Goal: Task Accomplishment & Management: Manage account settings

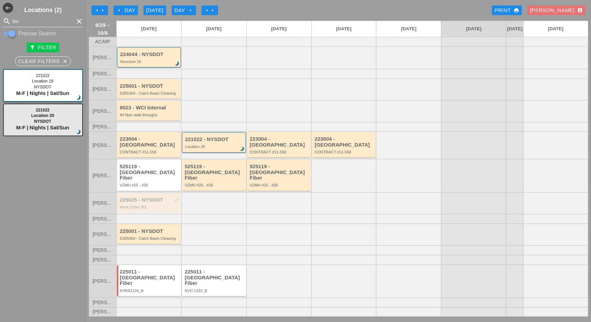
click at [26, 19] on input "loc" at bounding box center [42, 21] width 61 height 11
drag, startPoint x: 26, startPoint y: 19, endPoint x: 15, endPoint y: 20, distance: 11.4
click at [15, 20] on input "loc" at bounding box center [42, 21] width 61 height 11
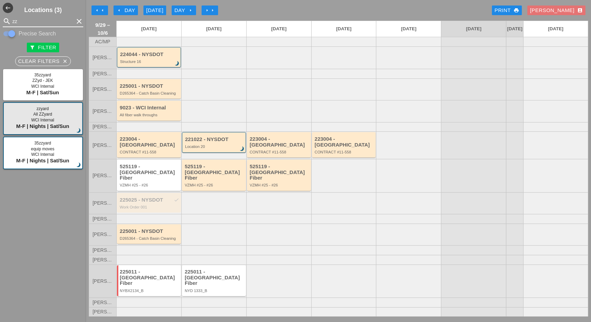
type input "zz"
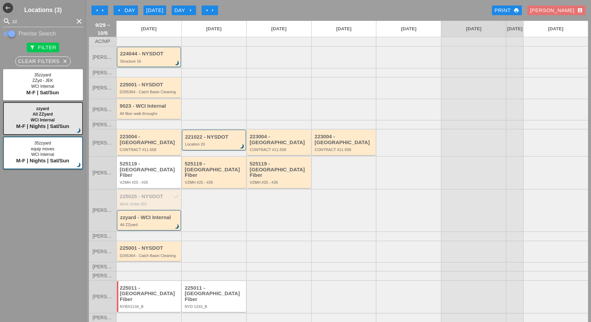
click at [143, 194] on div "225025 - NYSDOT check" at bounding box center [149, 197] width 59 height 6
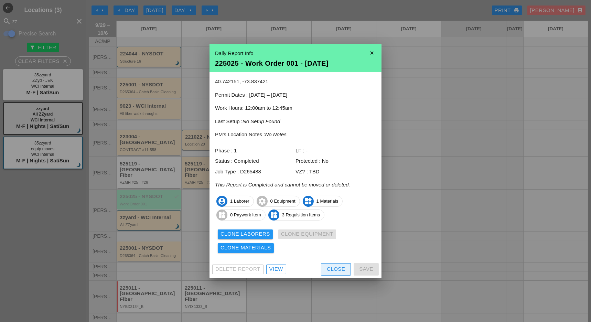
drag, startPoint x: 335, startPoint y: 271, endPoint x: 330, endPoint y: 270, distance: 4.7
click at [335, 271] on div "Close" at bounding box center [336, 269] width 18 height 8
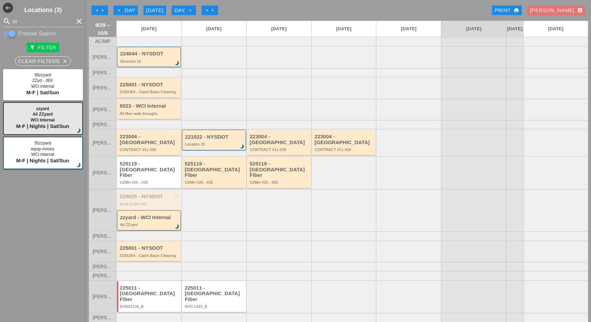
drag, startPoint x: 153, startPoint y: 191, endPoint x: 20, endPoint y: 135, distance: 144.4
click at [86, 135] on div "west Locations (3) search zz clear Precise Search filter_alt Filter Clear Filte…" at bounding box center [338, 161] width 505 height 322
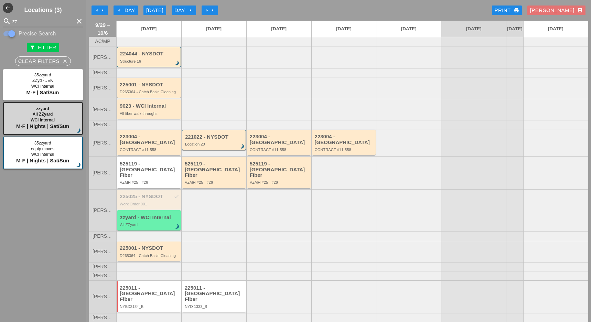
drag, startPoint x: 124, startPoint y: 191, endPoint x: 47, endPoint y: 128, distance: 99.7
click at [86, 128] on div "west Locations (3) search zz clear Precise Search filter_alt Filter Clear Filte…" at bounding box center [338, 161] width 505 height 322
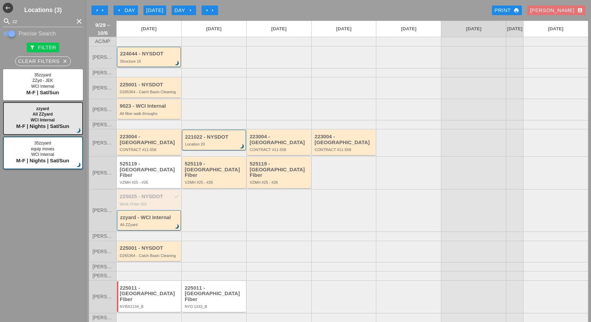
click at [209, 201] on div at bounding box center [213, 210] width 65 height 43
drag, startPoint x: 155, startPoint y: 193, endPoint x: 218, endPoint y: 192, distance: 62.2
click at [218, 192] on div "Luca G. 225025 - NYSDOT check Work Order 001 zzyard - WCI Internal All ZZyard b…" at bounding box center [338, 210] width 499 height 43
drag, startPoint x: 152, startPoint y: 186, endPoint x: 220, endPoint y: 187, distance: 68.1
click at [220, 189] on div "Luca G. 225025 - NYSDOT check Work Order 001 zzyard - WCI Internal All ZZyard b…" at bounding box center [338, 210] width 499 height 43
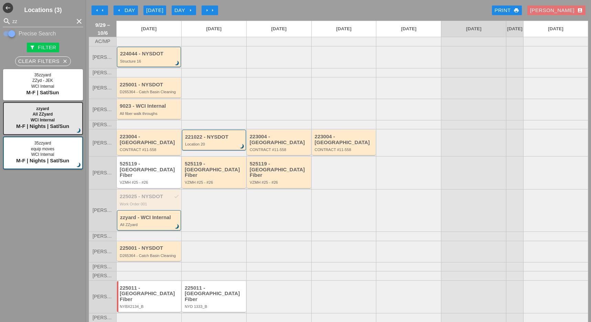
click at [99, 8] on icon "arrow_left" at bounding box center [97, 11] width 6 height 6
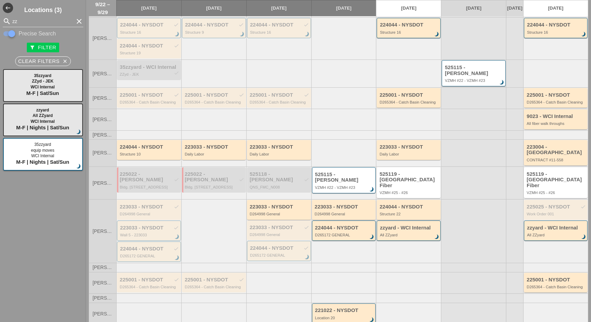
scroll to position [46, 0]
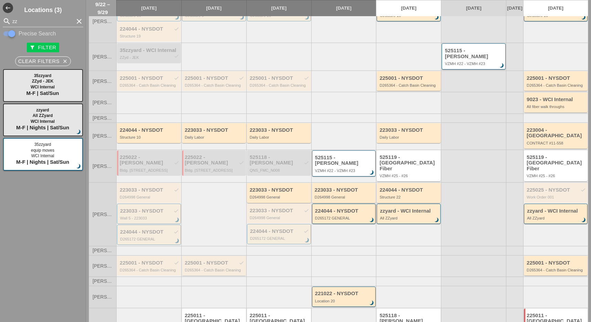
click at [206, 260] on div "225001 - NYSDOT check D265364 - Catch Basin Cleaning" at bounding box center [214, 266] width 59 height 12
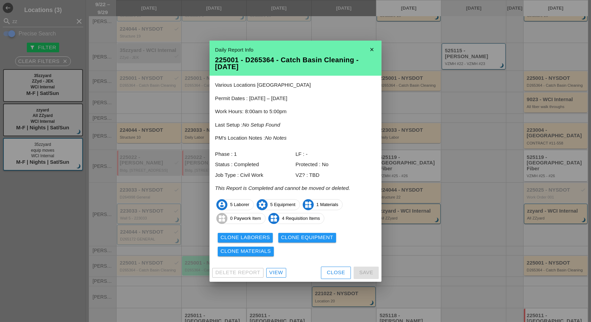
click at [277, 273] on div "View" at bounding box center [276, 273] width 14 height 8
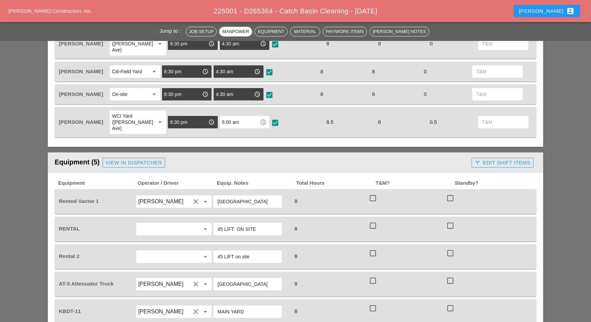
scroll to position [321, 0]
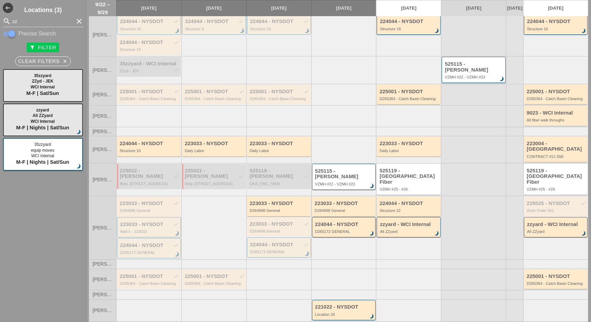
scroll to position [79, 0]
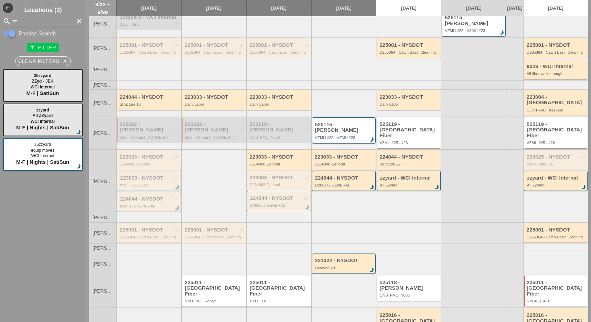
click at [150, 227] on div "225001 - NYSDOT check D265364 - Catch Basin Cleaning" at bounding box center [149, 233] width 59 height 12
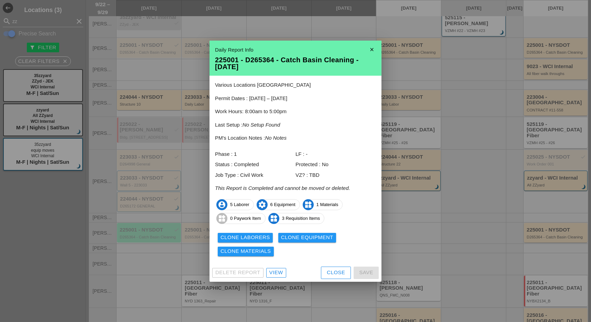
click at [275, 272] on div "View" at bounding box center [276, 273] width 14 height 8
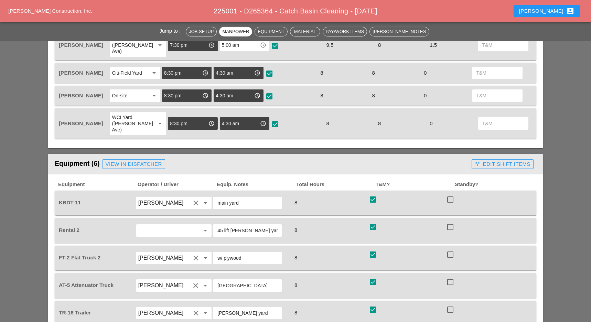
scroll to position [413, 0]
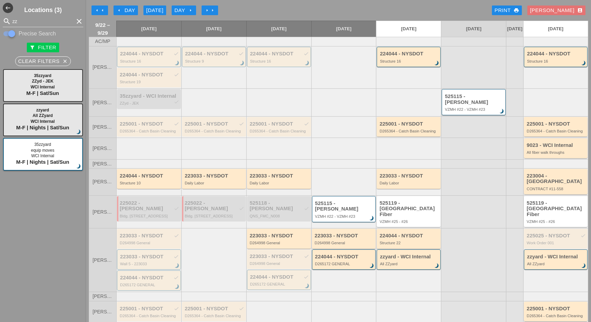
click at [184, 9] on div "Day arrow_right" at bounding box center [183, 11] width 19 height 8
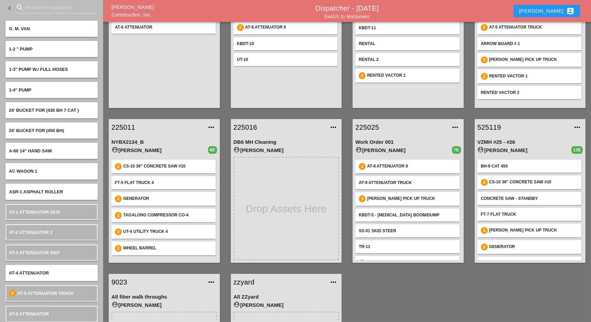
scroll to position [91, 0]
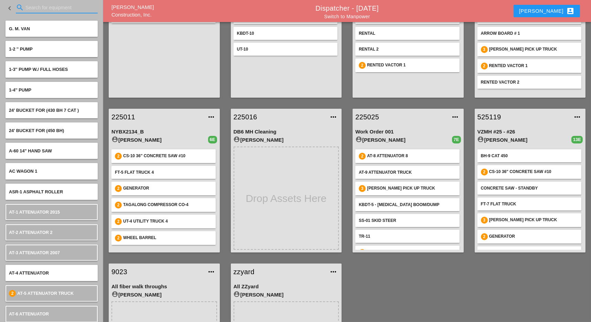
click at [41, 5] on input "Search for equipment" at bounding box center [56, 7] width 63 height 11
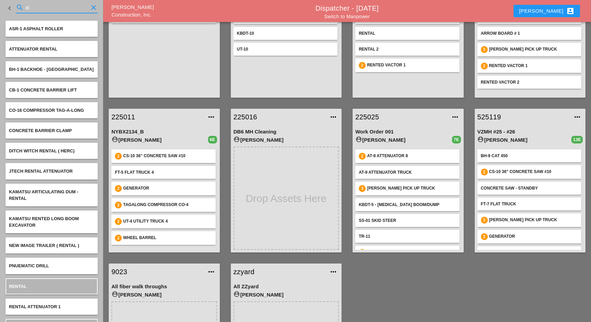
type input "a"
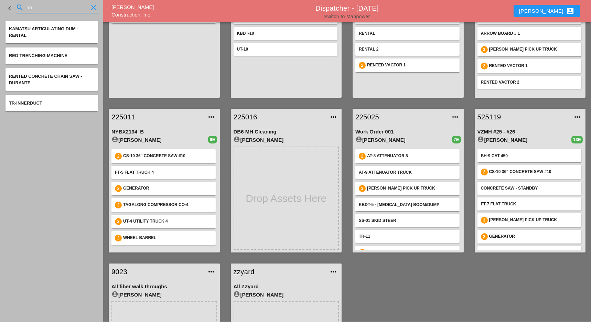
type input "inn"
click at [338, 15] on link "Switch to Manpower" at bounding box center [347, 17] width 46 height 6
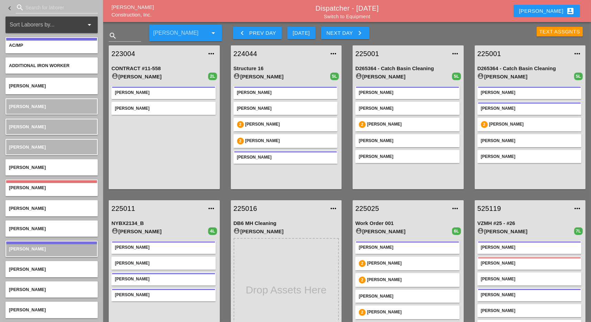
click at [37, 9] on input "Search for laborer" at bounding box center [56, 7] width 63 height 11
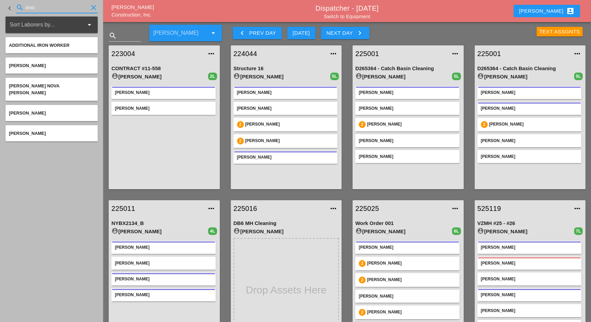
type input "inno"
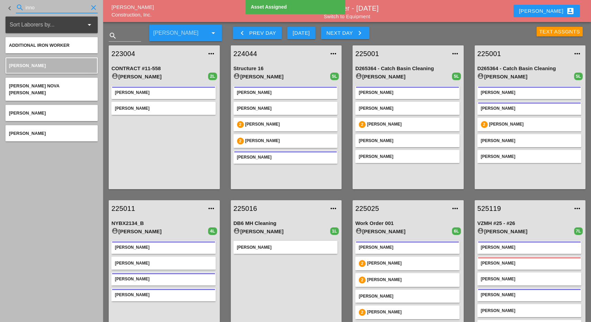
drag, startPoint x: 44, startPoint y: 4, endPoint x: 26, endPoint y: 5, distance: 17.9
click at [26, 5] on input "inno" at bounding box center [56, 7] width 63 height 11
click at [43, 9] on input "inno" at bounding box center [56, 7] width 63 height 11
drag, startPoint x: 43, startPoint y: 9, endPoint x: 25, endPoint y: 9, distance: 17.5
click at [25, 9] on input "inno" at bounding box center [56, 7] width 63 height 11
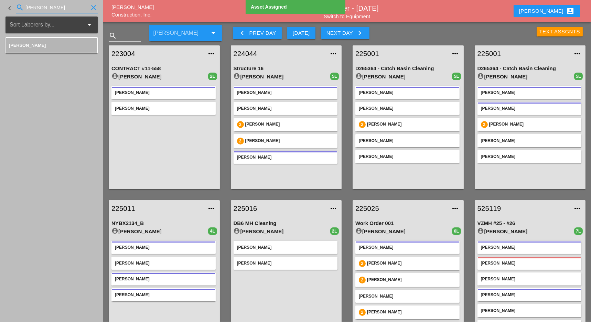
drag, startPoint x: 36, startPoint y: 6, endPoint x: 23, endPoint y: 7, distance: 12.4
click at [23, 7] on div "search jim clear" at bounding box center [57, 7] width 82 height 11
type input "a"
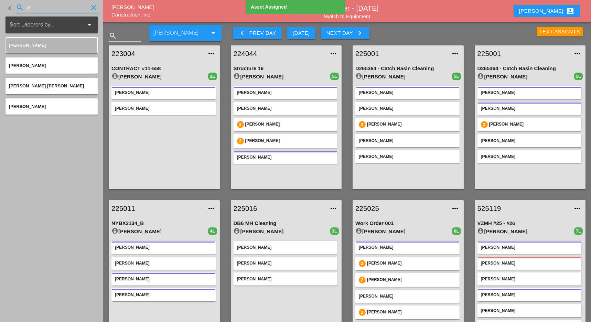
drag, startPoint x: 35, startPoint y: 6, endPoint x: 21, endPoint y: 8, distance: 14.6
click at [20, 6] on div "search cej clear" at bounding box center [57, 7] width 82 height 11
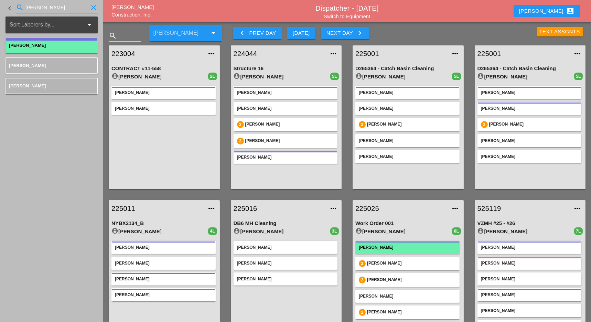
type input "luca"
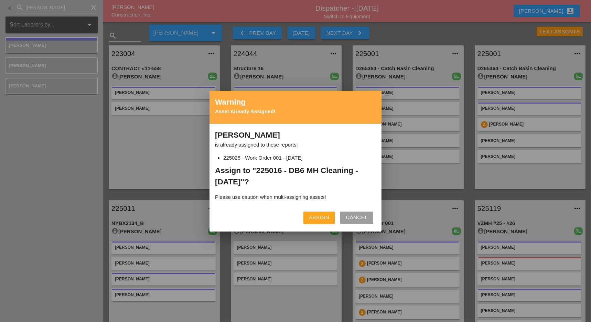
click at [317, 217] on div "Assign" at bounding box center [319, 218] width 20 height 8
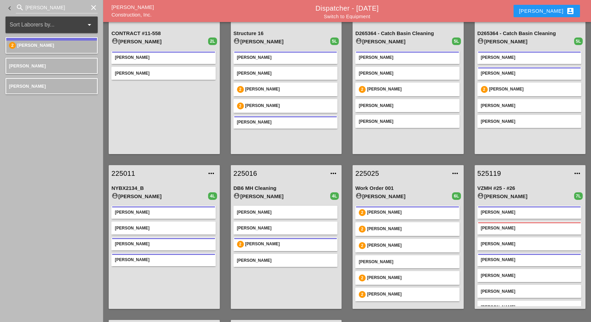
scroll to position [46, 0]
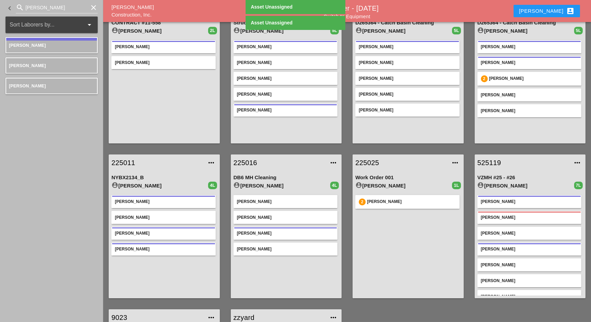
drag, startPoint x: 383, startPoint y: 215, endPoint x: 48, endPoint y: 54, distance: 371.7
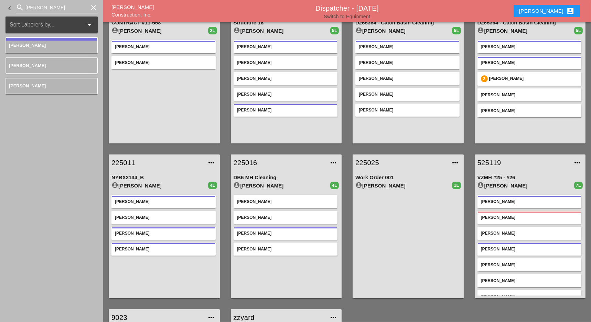
click at [356, 18] on link "Switch to Equipment" at bounding box center [347, 17] width 46 height 6
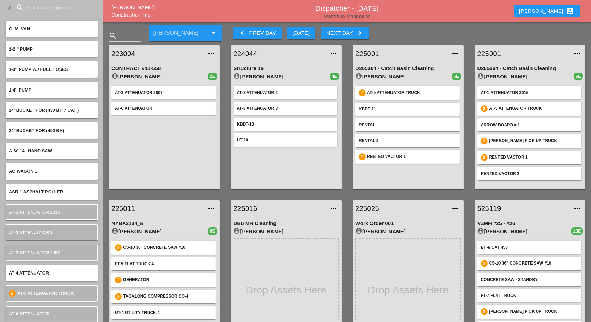
click at [348, 17] on link "Switch to Manpower" at bounding box center [347, 17] width 46 height 6
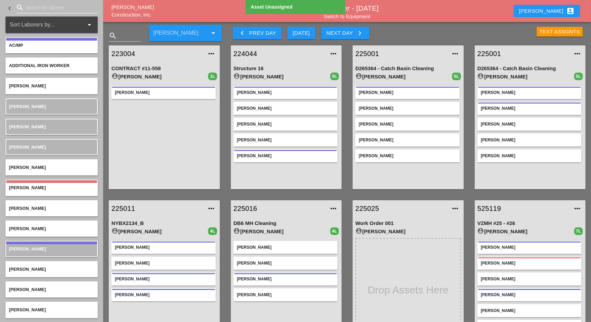
click at [42, 6] on input "Search for laborer" at bounding box center [56, 7] width 63 height 11
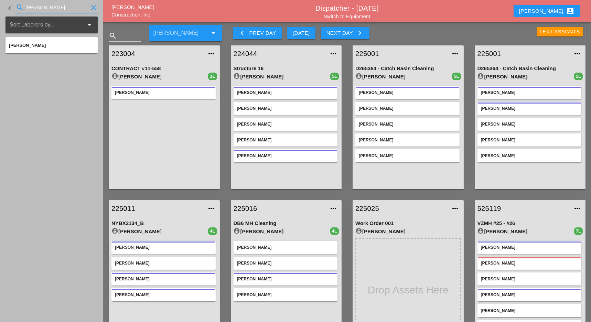
type input "hugo"
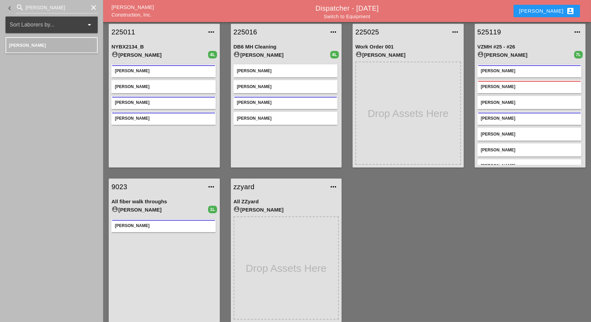
scroll to position [182, 0]
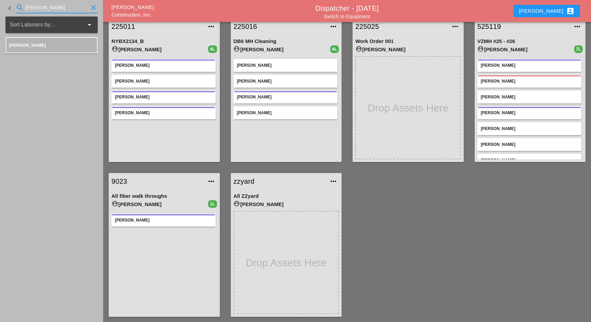
drag, startPoint x: 35, startPoint y: 8, endPoint x: 21, endPoint y: 9, distance: 14.1
click at [21, 9] on div "search hugo clear" at bounding box center [57, 7] width 82 height 11
click at [360, 18] on link "Switch to Equipment" at bounding box center [347, 17] width 46 height 6
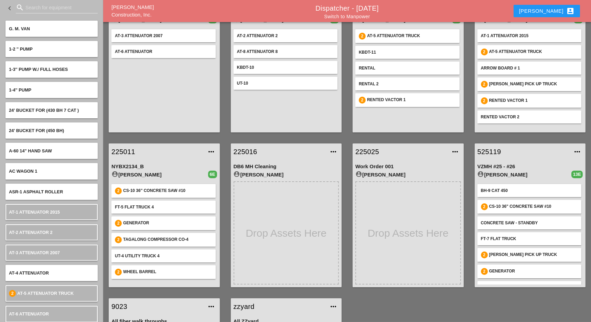
scroll to position [182, 0]
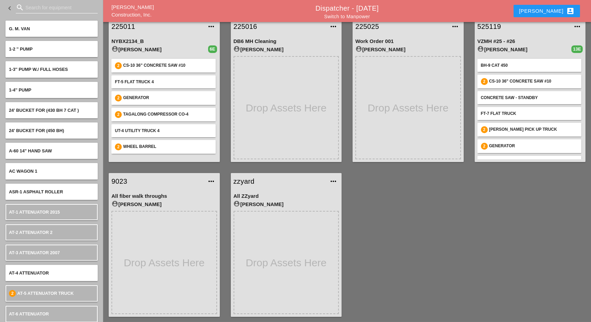
click at [32, 9] on input "Search for equipment" at bounding box center [56, 7] width 63 height 11
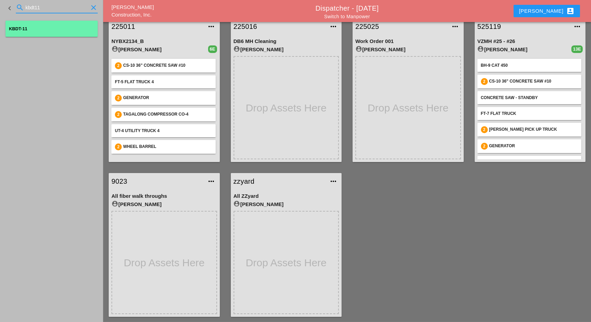
type input "kbdt11"
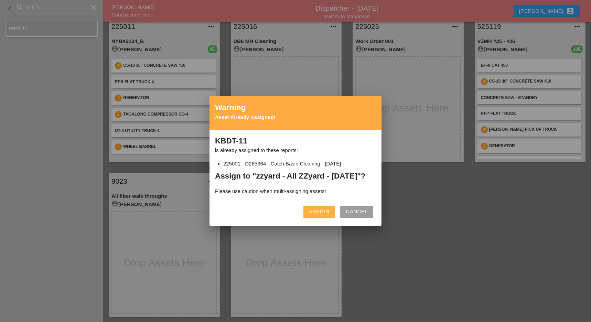
click at [320, 216] on div "Assign" at bounding box center [319, 212] width 20 height 8
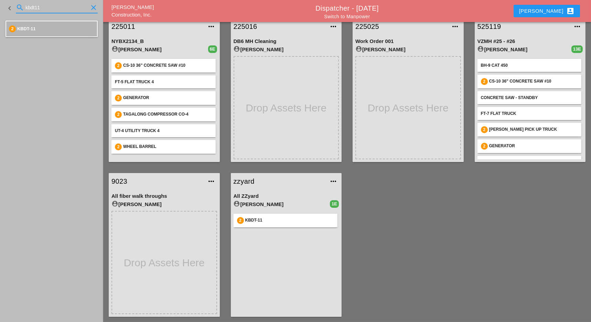
drag, startPoint x: 48, startPoint y: 8, endPoint x: 19, endPoint y: 9, distance: 28.6
click at [19, 9] on div "search kbdt11 clear" at bounding box center [57, 7] width 82 height 11
click at [31, 21] on div "FT-3 Flat Truck 3" at bounding box center [52, 29] width 92 height 16
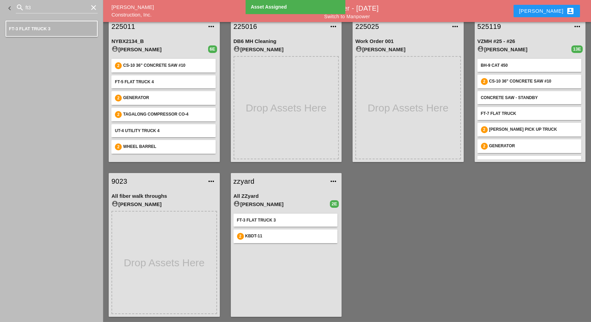
click at [55, 45] on aside "keyboard_arrow_left search ft3 clear FT-3 Flat Truck 3" at bounding box center [51, 161] width 103 height 322
drag, startPoint x: 34, startPoint y: 4, endPoint x: 20, endPoint y: 6, distance: 14.5
click at [20, 6] on div "search ft3 clear" at bounding box center [57, 7] width 82 height 11
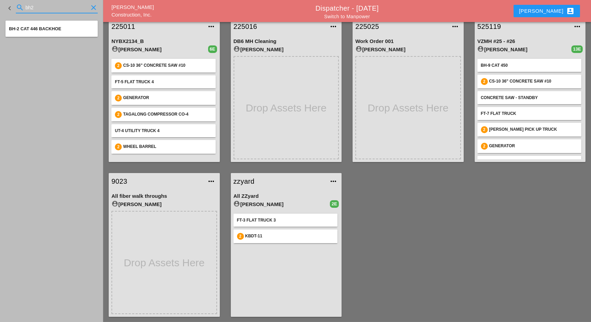
type input "bh2"
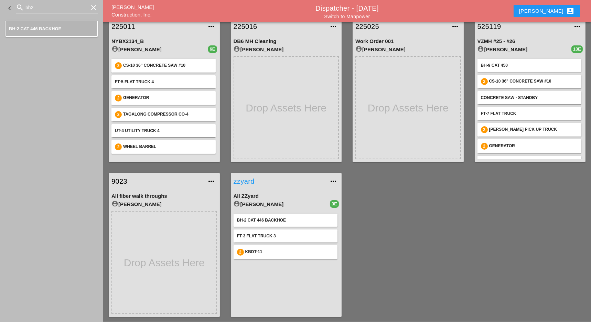
click at [247, 181] on link "zzyard" at bounding box center [279, 181] width 92 height 10
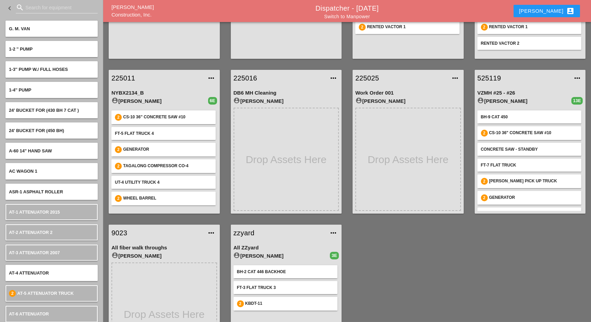
scroll to position [182, 0]
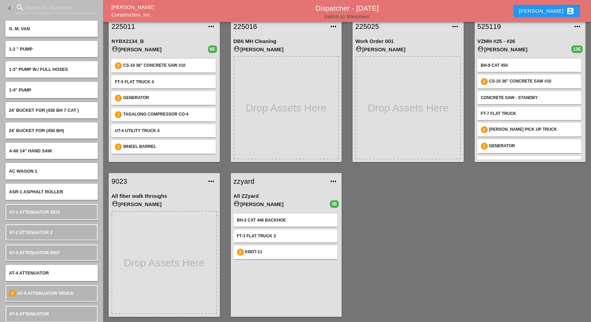
click at [355, 18] on link "Switch to Manpower" at bounding box center [347, 17] width 46 height 6
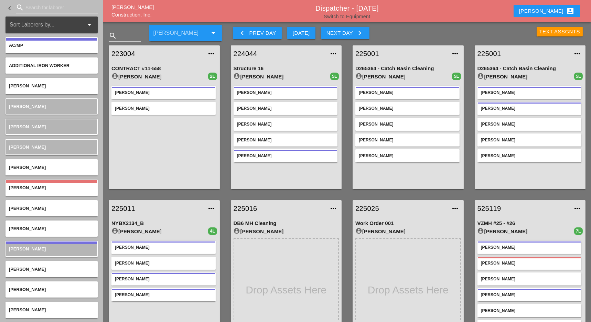
click at [359, 14] on link "Switch to Equipment" at bounding box center [347, 17] width 46 height 6
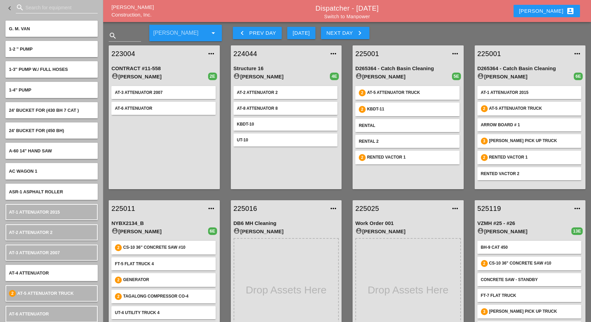
click at [38, 8] on input "Search for equipment" at bounding box center [56, 7] width 63 height 11
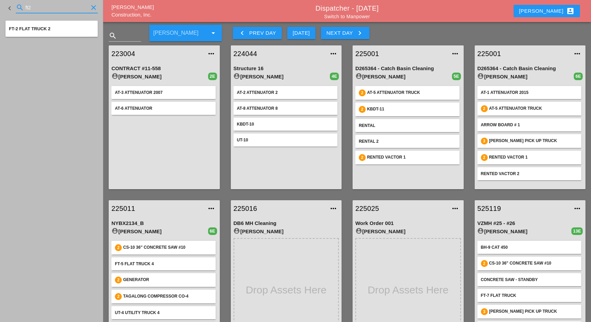
type input "ft2"
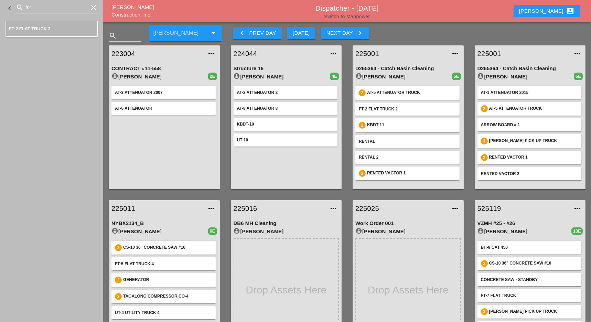
click at [350, 16] on link "Switch to Manpower" at bounding box center [347, 17] width 46 height 6
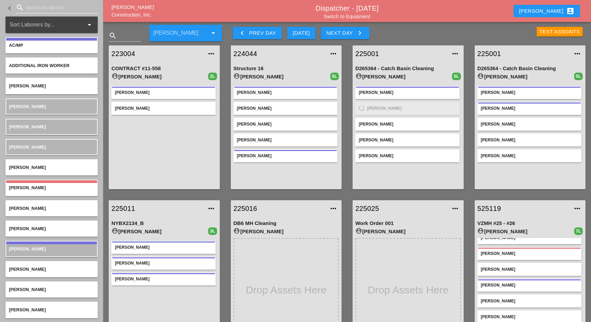
click at [31, 7] on input "Search for laborer" at bounding box center [56, 7] width 63 height 11
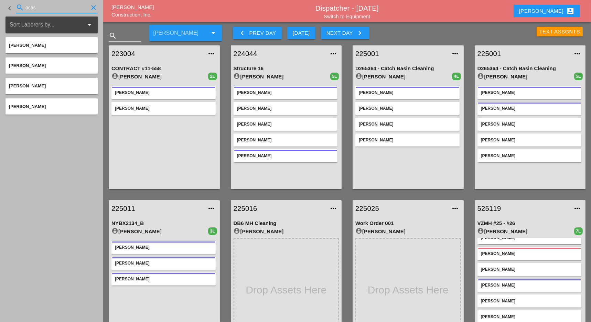
type input "ocas"
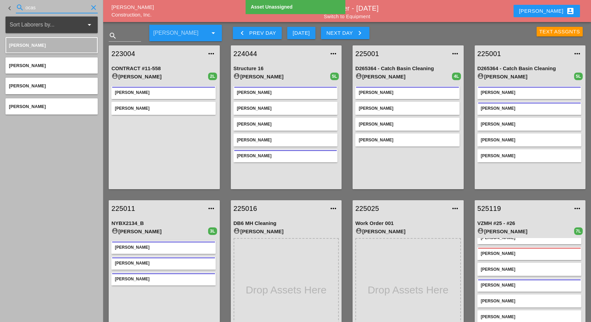
drag, startPoint x: 39, startPoint y: 8, endPoint x: 17, endPoint y: 6, distance: 22.7
click at [18, 6] on div "search ocas clear" at bounding box center [57, 7] width 82 height 11
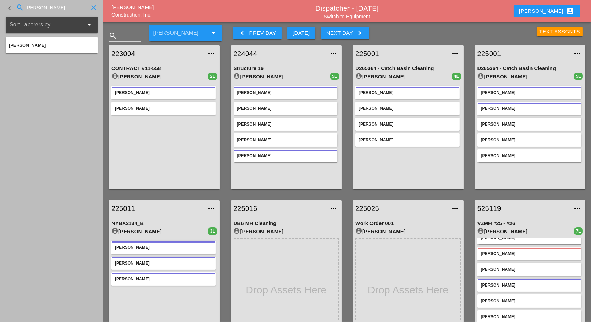
type input "alex"
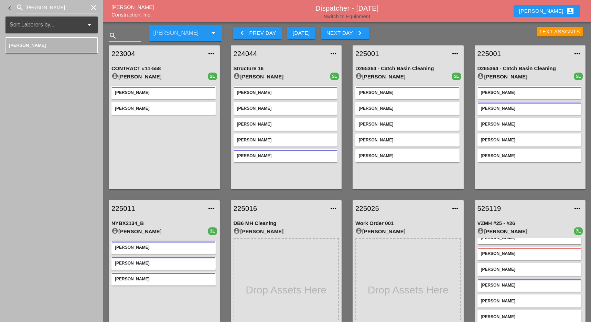
click at [367, 16] on link "Switch to Equipment" at bounding box center [347, 17] width 46 height 6
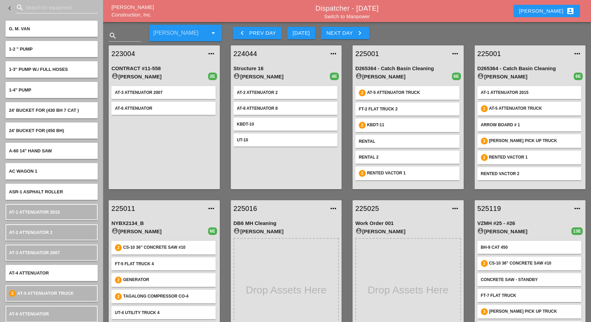
click at [37, 6] on input "Search for equipment" at bounding box center [56, 7] width 63 height 11
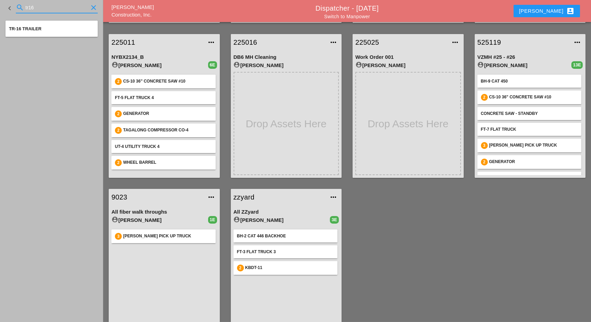
scroll to position [182, 0]
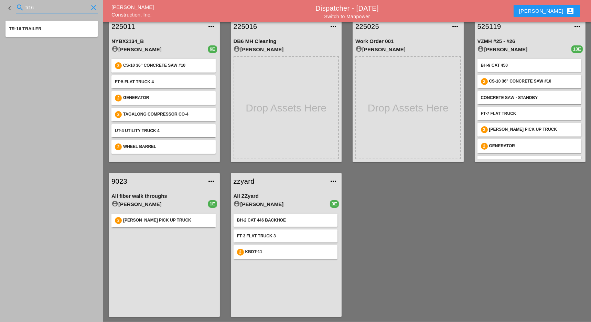
type input "tr16"
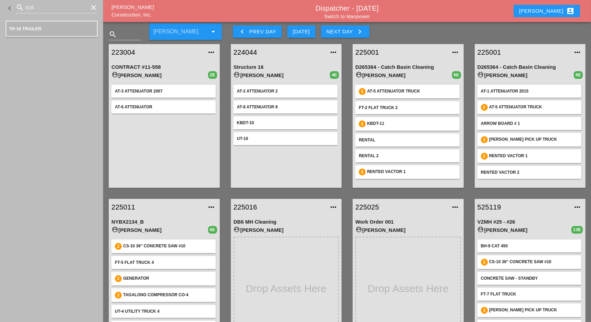
scroll to position [0, 0]
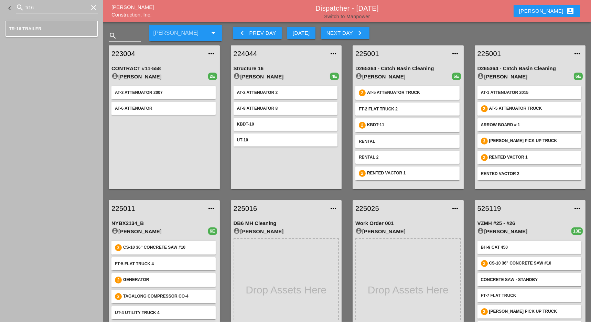
click at [359, 17] on link "Switch to Manpower" at bounding box center [347, 17] width 46 height 6
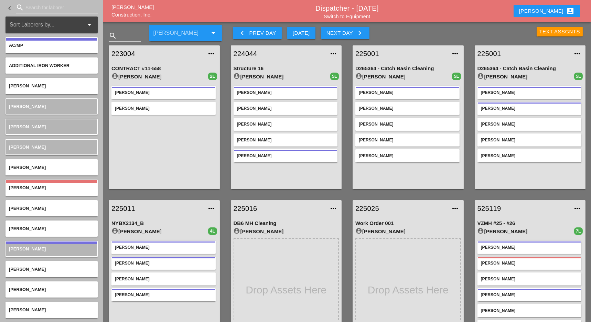
drag, startPoint x: 366, startPoint y: 18, endPoint x: 315, endPoint y: 59, distance: 64.8
click at [366, 18] on link "Switch to Equipment" at bounding box center [347, 17] width 46 height 6
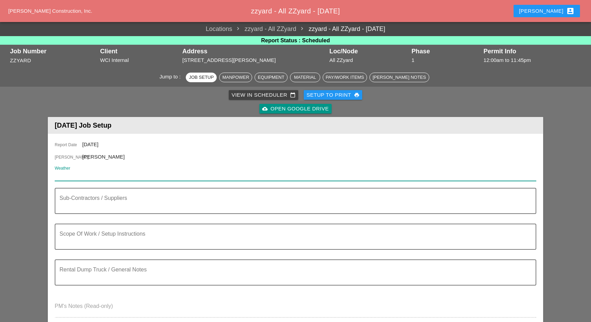
drag, startPoint x: 85, startPoint y: 179, endPoint x: 71, endPoint y: 176, distance: 14.3
click at [69, 177] on input "Weather" at bounding box center [291, 175] width 472 height 11
paste input "Mon 29 Day 79° 6% ENE 8 mph A mix of clouds and sun early, then becoming cloudy…"
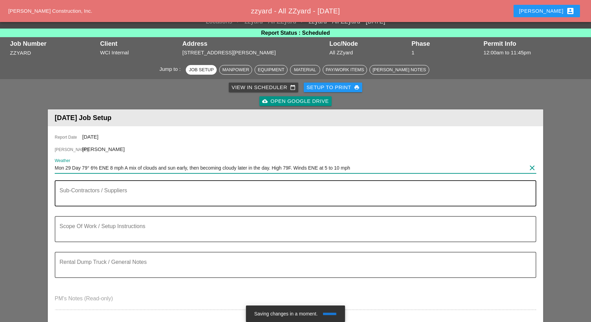
scroll to position [46, 0]
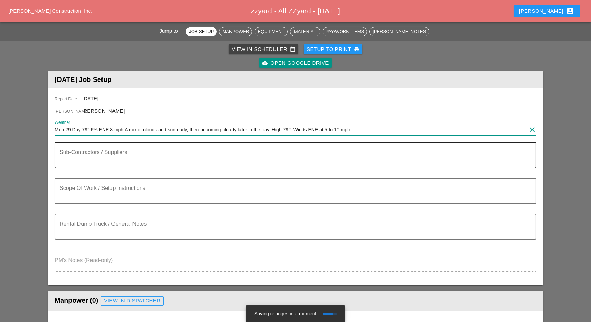
type input "Mon 29 Day 79° 6% ENE 8 mph A mix of clouds and sun early, then becoming cloudy…"
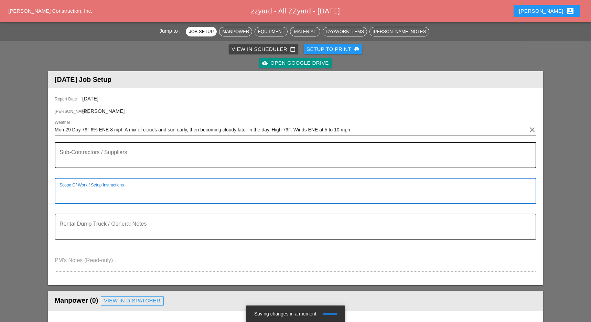
click at [109, 195] on textarea "Scope Of Work / Setup Instructions" at bounding box center [292, 195] width 466 height 17
click at [162, 196] on textarea "Alberto + Jim will complete the furniturer" at bounding box center [292, 195] width 466 height 17
click at [162, 193] on textarea "Alberto + Jim will complete the furniture" at bounding box center [292, 195] width 466 height 17
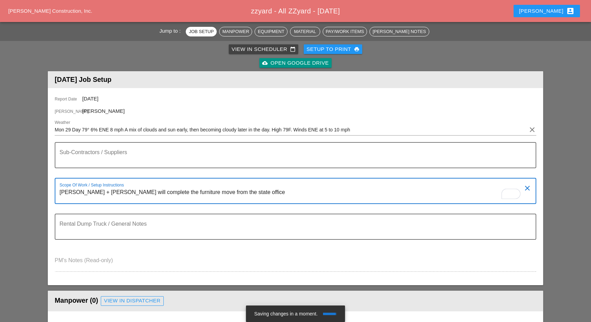
click at [268, 200] on textarea "[PERSON_NAME] + [PERSON_NAME] will complete the furniture move from the state o…" at bounding box center [292, 195] width 466 height 17
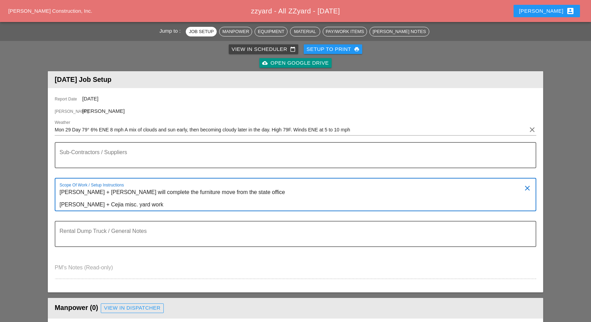
type textarea "[PERSON_NAME] + [PERSON_NAME] will complete the furniture move from the state o…"
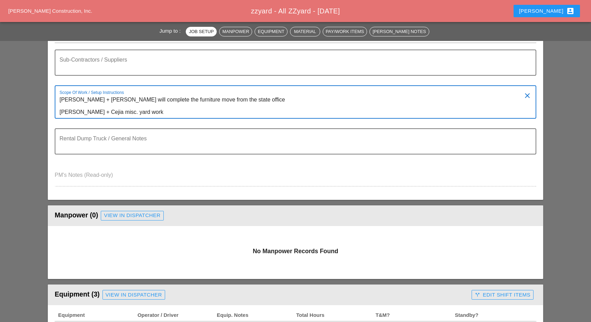
scroll to position [91, 0]
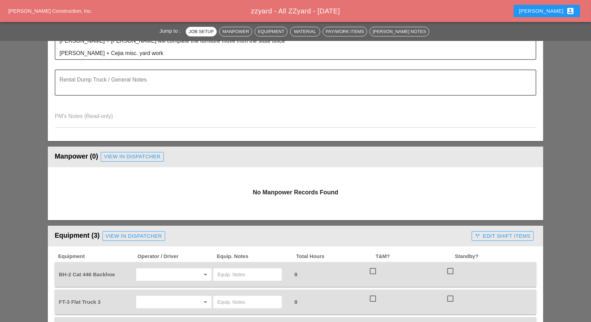
scroll to position [229, 0]
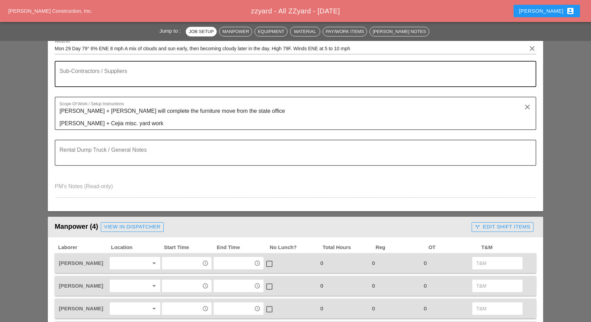
scroll to position [138, 0]
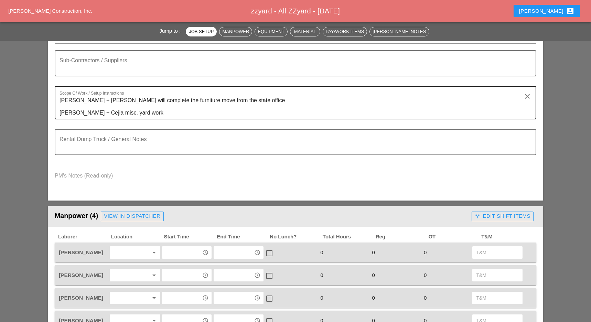
click at [139, 114] on textarea "Alberto + Jim will complete the furniture move from the state office Luca + Cej…" at bounding box center [292, 107] width 466 height 24
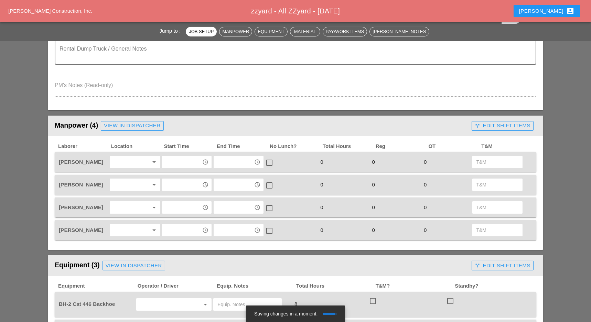
scroll to position [229, 0]
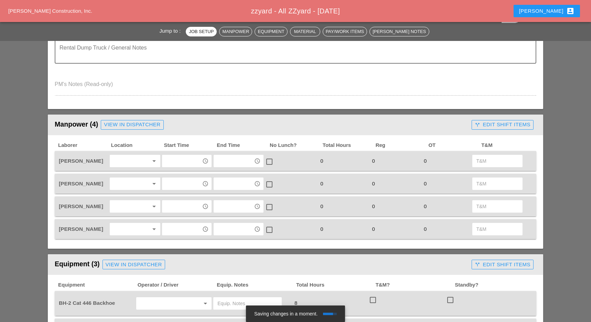
type textarea "[PERSON_NAME] + [PERSON_NAME] will complete the furniture move from the state o…"
click at [129, 160] on div at bounding box center [130, 160] width 36 height 11
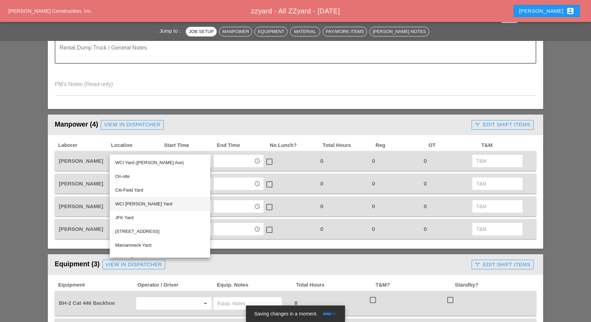
click at [138, 203] on div "WCI [PERSON_NAME] Yard" at bounding box center [159, 204] width 89 height 8
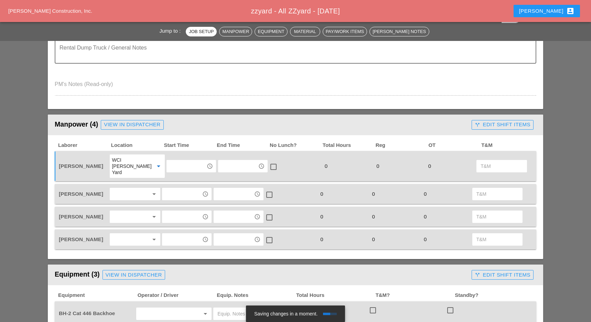
click at [168, 165] on input "text" at bounding box center [186, 166] width 36 height 11
drag, startPoint x: 179, startPoint y: 177, endPoint x: 153, endPoint y: 179, distance: 25.9
click at [178, 178] on div "7 :00 am" at bounding box center [186, 178] width 39 height 8
type input "7:00 am"
click at [125, 188] on div at bounding box center [130, 193] width 36 height 11
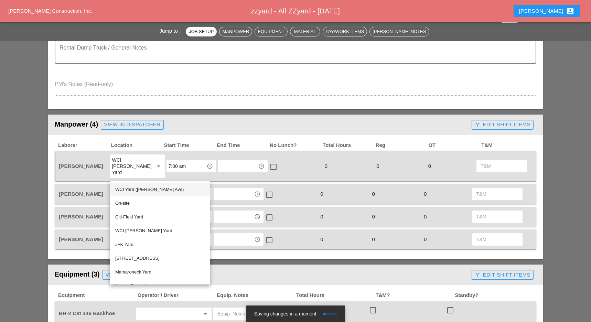
click at [137, 190] on div "WCI Yard ([PERSON_NAME] Ave)" at bounding box center [159, 189] width 89 height 8
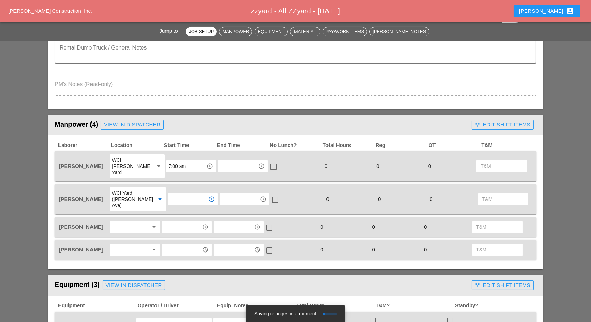
click at [179, 194] on input "text" at bounding box center [188, 199] width 36 height 11
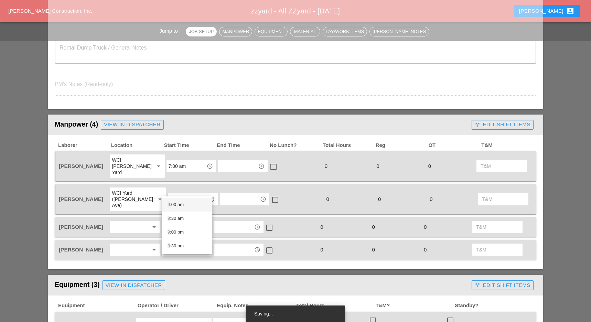
click at [176, 203] on div "9 :00 am" at bounding box center [186, 204] width 39 height 8
type input "9:00 am"
click at [138, 221] on div at bounding box center [130, 226] width 36 height 11
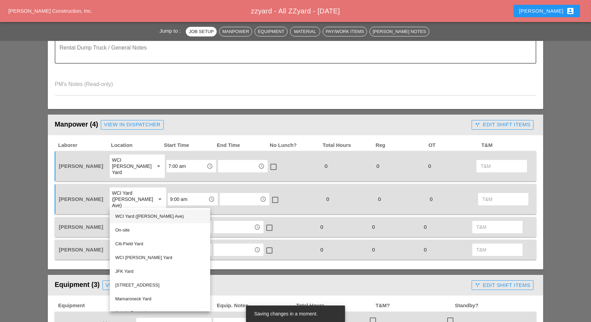
click at [134, 215] on div "WCI Yard (Provost Ave)" at bounding box center [159, 216] width 89 height 8
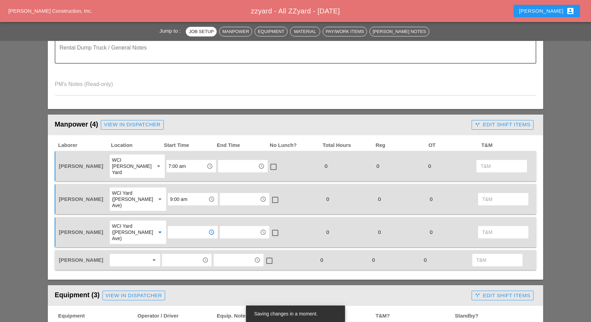
click at [170, 227] on input "text" at bounding box center [188, 232] width 36 height 11
drag, startPoint x: 172, startPoint y: 229, endPoint x: 170, endPoint y: 232, distance: 4.1
click at [172, 231] on div "7 :00 am" at bounding box center [186, 231] width 39 height 8
type input "7:00 am"
click at [131, 254] on div at bounding box center [130, 259] width 36 height 11
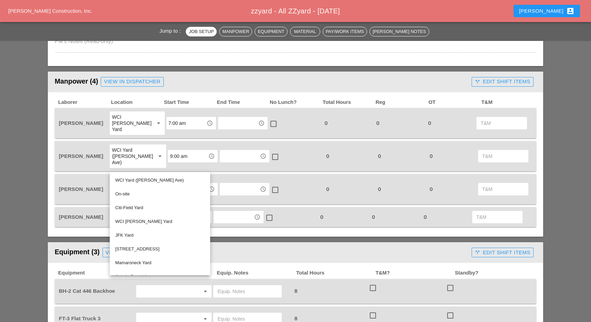
scroll to position [275, 0]
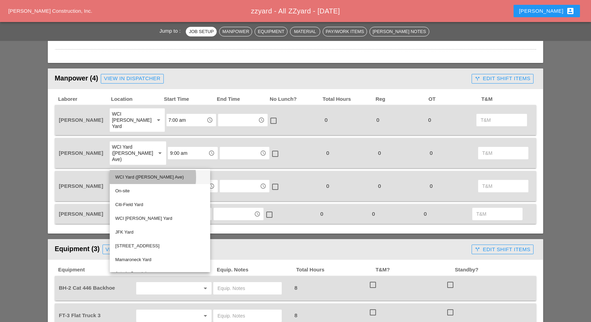
click at [148, 176] on div "WCI Yard ([PERSON_NAME] Ave)" at bounding box center [159, 177] width 89 height 8
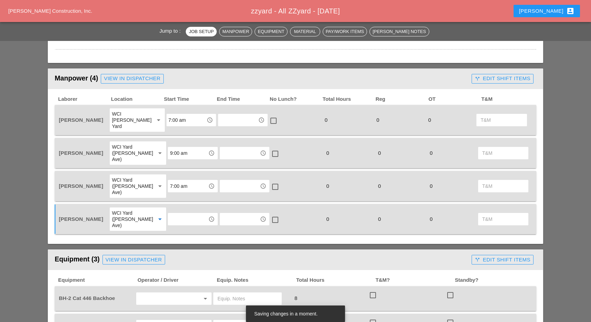
click at [175, 214] on input "text" at bounding box center [188, 219] width 36 height 11
click at [174, 211] on div "9 :00 am" at bounding box center [186, 212] width 39 height 8
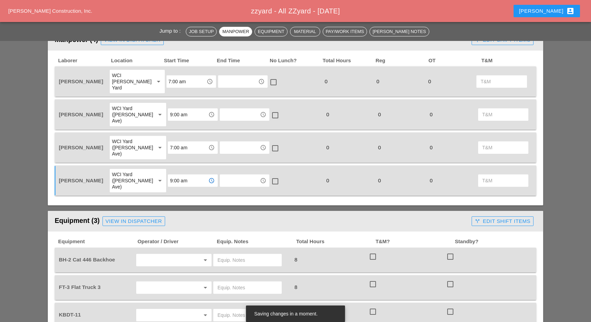
scroll to position [413, 0]
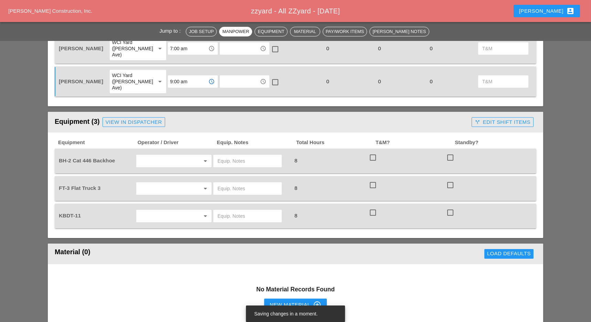
type input "9:00 am"
click at [156, 155] on input "text" at bounding box center [164, 160] width 52 height 11
click at [169, 153] on div "[PERSON_NAME]" at bounding box center [173, 150] width 65 height 8
type input "[PERSON_NAME]"
click at [236, 155] on input "text" at bounding box center [247, 160] width 60 height 11
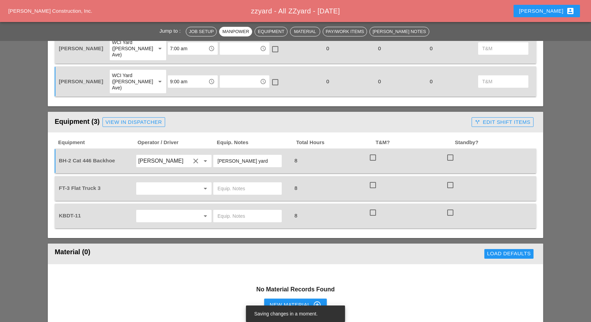
type input "[PERSON_NAME] yard"
click at [150, 183] on input "text" at bounding box center [164, 188] width 52 height 11
drag, startPoint x: 156, startPoint y: 215, endPoint x: 189, endPoint y: 166, distance: 59.0
click at [156, 214] on div "Inocencio Rodriguez" at bounding box center [173, 219] width 65 height 14
type input "Inocencio Rodriguez"
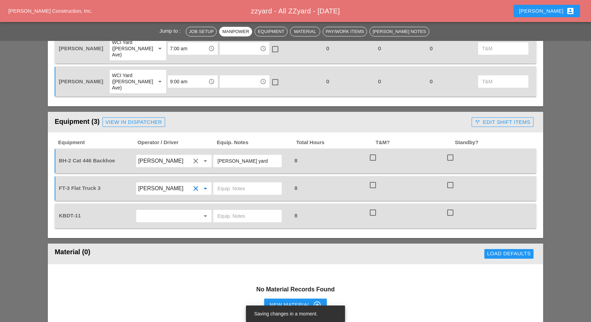
click at [220, 183] on input "text" at bounding box center [247, 188] width 60 height 11
type input "main yard"
click at [178, 210] on input "text" at bounding box center [164, 215] width 52 height 11
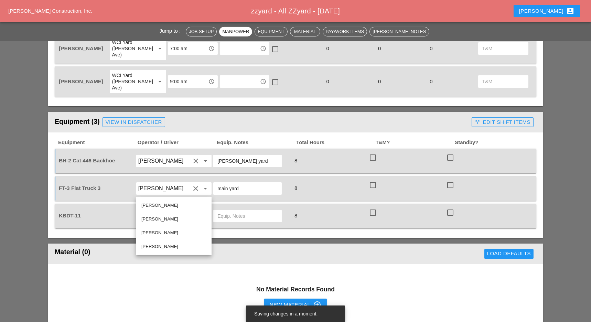
drag, startPoint x: 165, startPoint y: 235, endPoint x: 191, endPoint y: 224, distance: 28.4
click at [169, 233] on div "Luis Ceja Rodriguez" at bounding box center [173, 233] width 65 height 8
type input "Luis Ceja Rodriguez"
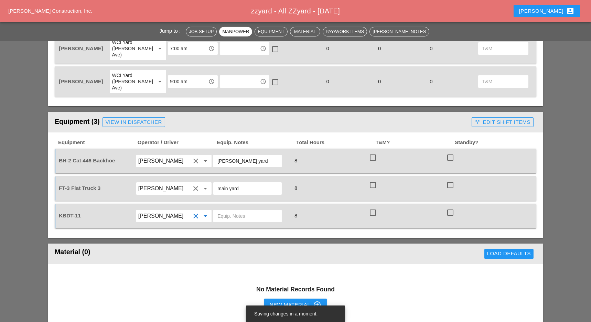
click at [228, 210] on input "text" at bounding box center [247, 215] width 60 height 11
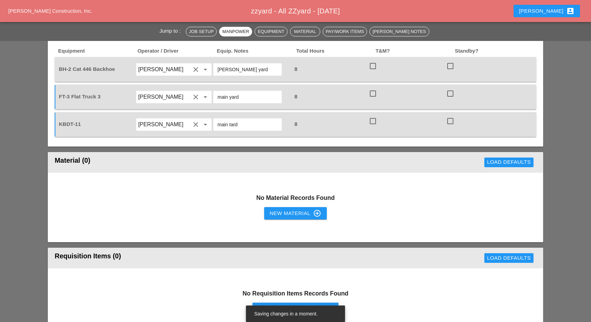
scroll to position [504, 0]
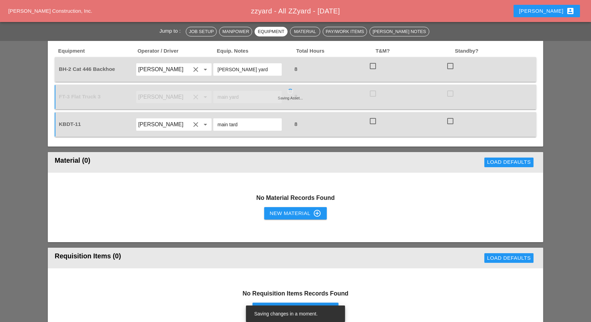
click at [247, 119] on input "main tard" at bounding box center [247, 124] width 60 height 11
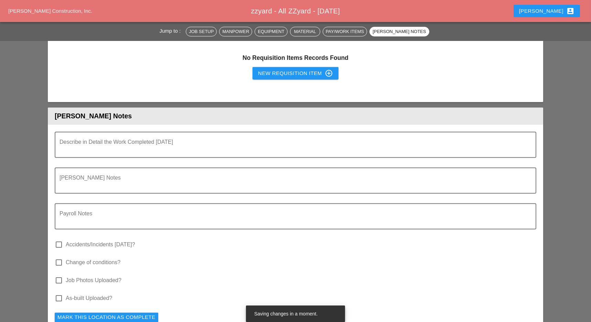
scroll to position [596, 0]
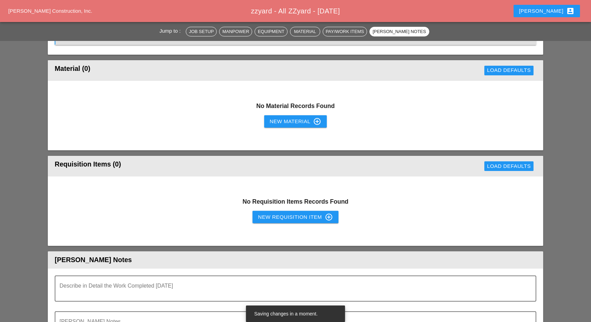
type input "main yard"
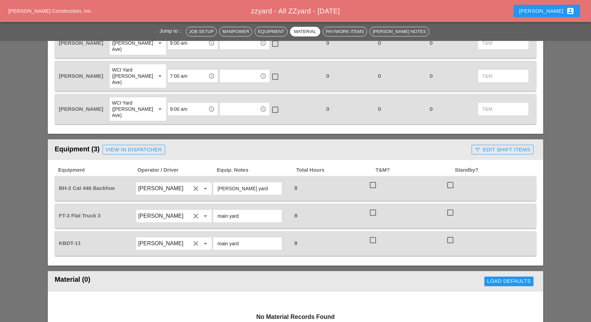
scroll to position [367, 0]
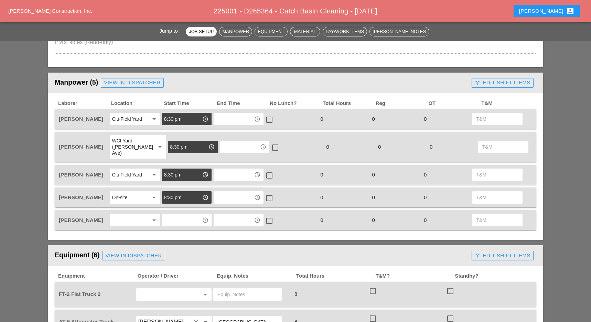
scroll to position [275, 0]
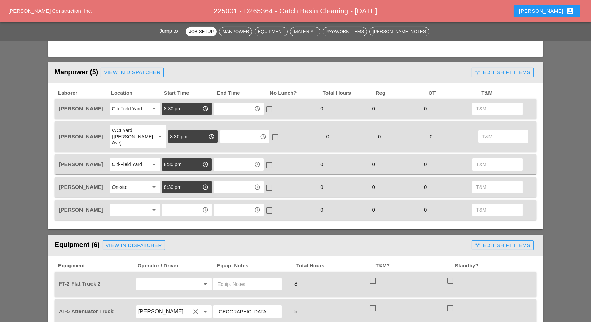
click at [133, 204] on div at bounding box center [130, 209] width 36 height 11
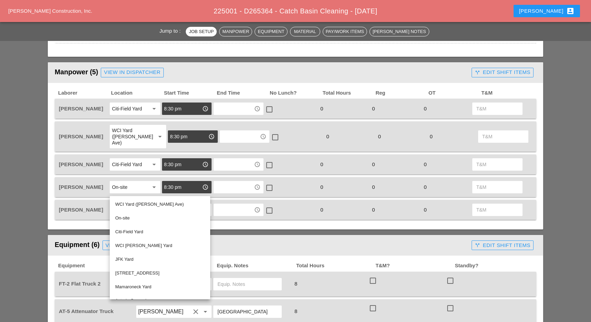
click at [232, 204] on input "text" at bounding box center [234, 209] width 36 height 11
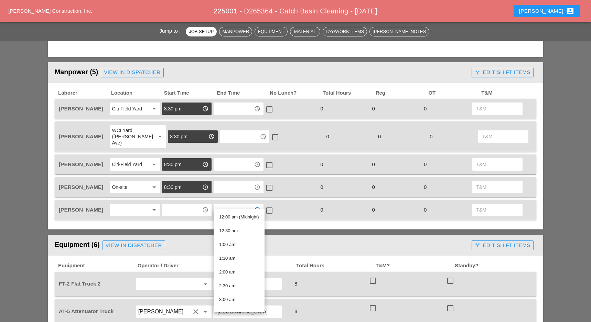
click at [139, 204] on div at bounding box center [130, 209] width 36 height 11
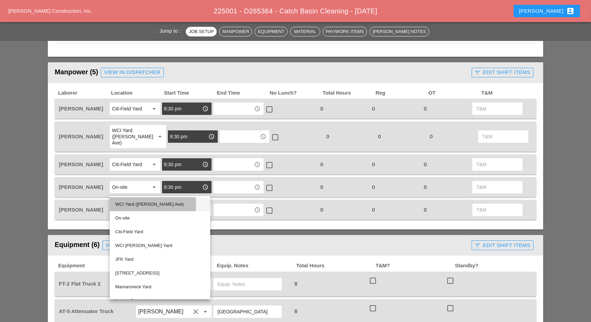
click at [137, 203] on div "WCI Yard ([PERSON_NAME] Ave)" at bounding box center [159, 204] width 89 height 8
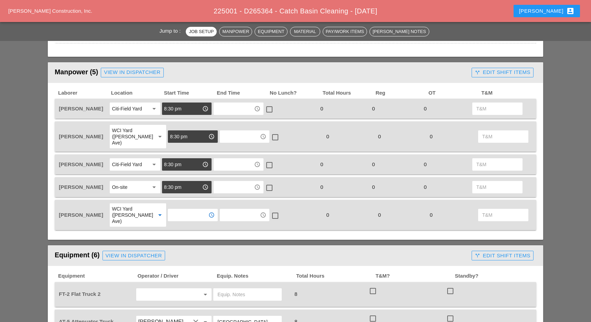
click at [170, 209] on input "text" at bounding box center [188, 214] width 36 height 11
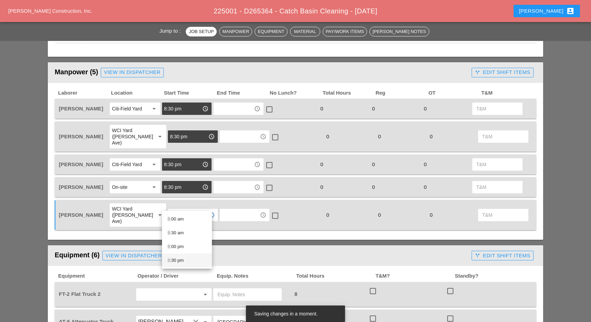
click at [176, 258] on div "8 :30 pm" at bounding box center [186, 260] width 39 height 8
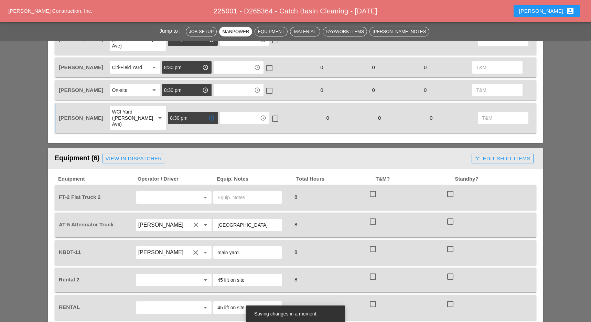
scroll to position [413, 0]
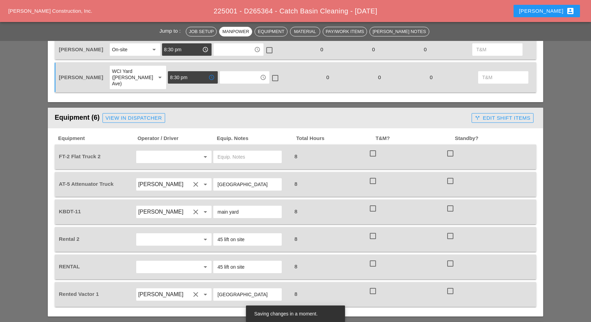
type input "8:30 pm"
click at [162, 151] on input "text" at bounding box center [164, 156] width 52 height 11
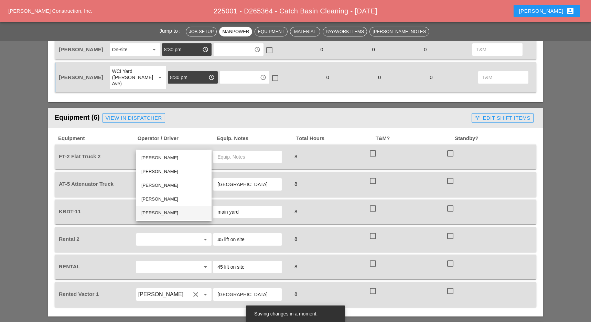
click at [157, 210] on div "[PERSON_NAME]" at bounding box center [173, 213] width 65 height 8
type input "[PERSON_NAME]"
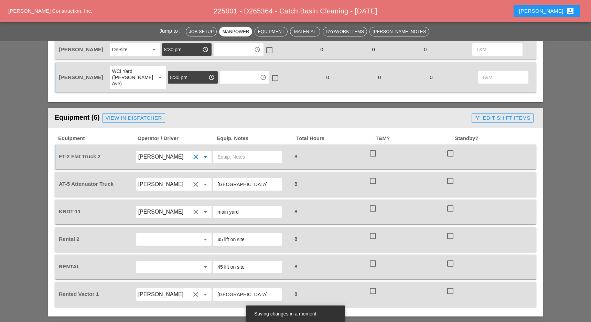
click at [229, 151] on input "text" at bounding box center [247, 156] width 60 height 11
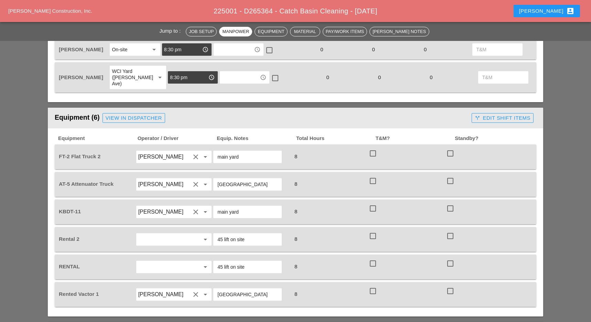
type input "main yard"
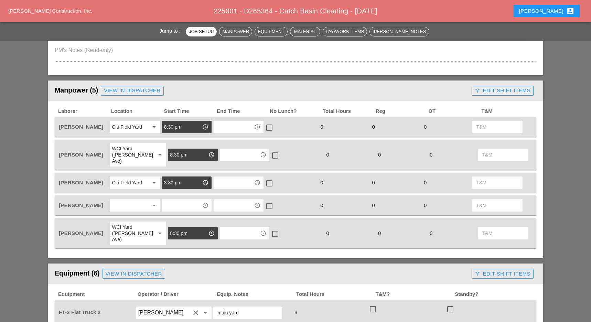
scroll to position [275, 0]
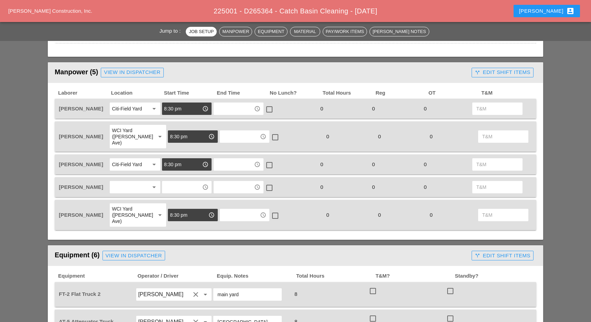
click at [126, 182] on div at bounding box center [130, 187] width 36 height 11
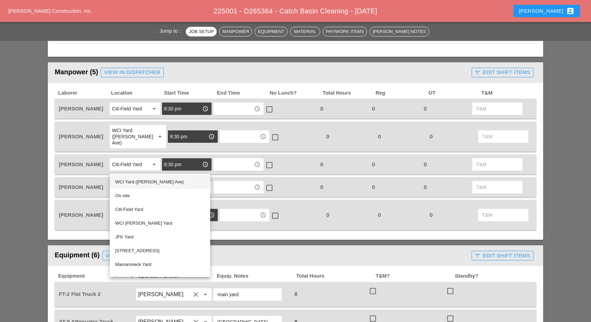
click at [131, 182] on div "WCI Yard ([PERSON_NAME] Ave)" at bounding box center [159, 182] width 89 height 8
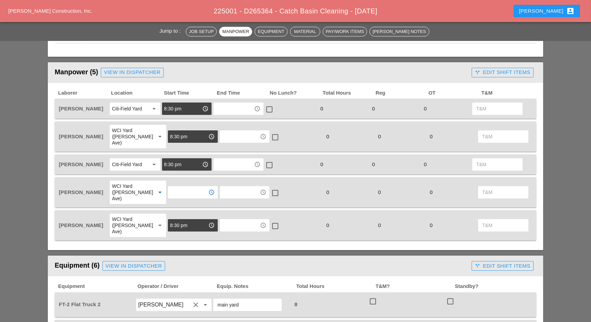
click at [173, 187] on input "text" at bounding box center [188, 192] width 36 height 11
click at [175, 236] on div "8 :30 pm" at bounding box center [186, 238] width 39 height 8
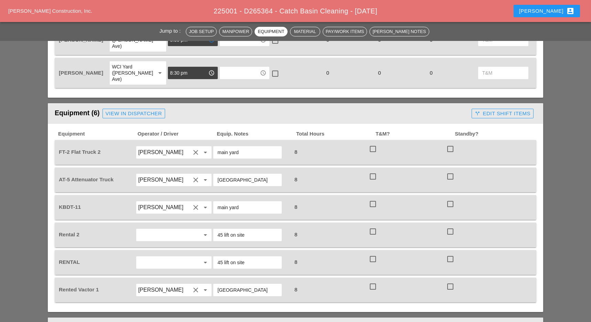
scroll to position [413, 0]
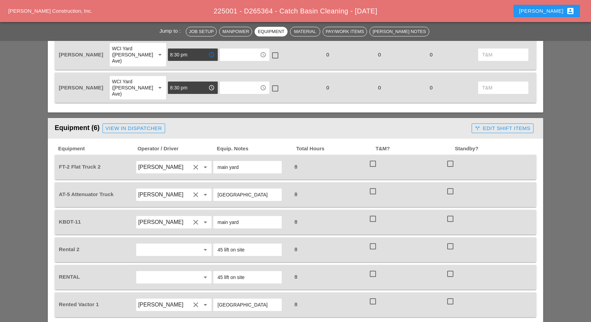
type input "8:30 pm"
click at [175, 162] on input "[PERSON_NAME]" at bounding box center [164, 167] width 52 height 11
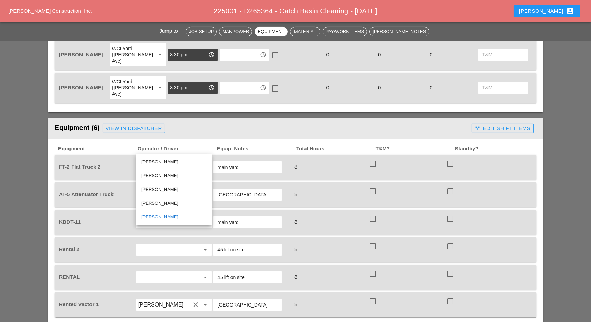
click at [192, 121] on div "Equipment (6) View in Dispatcher" at bounding box center [262, 128] width 414 height 14
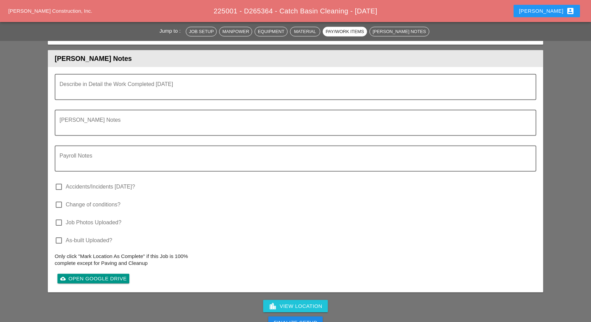
scroll to position [596, 0]
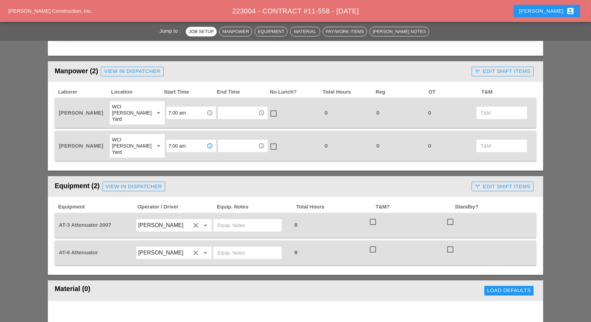
scroll to position [321, 0]
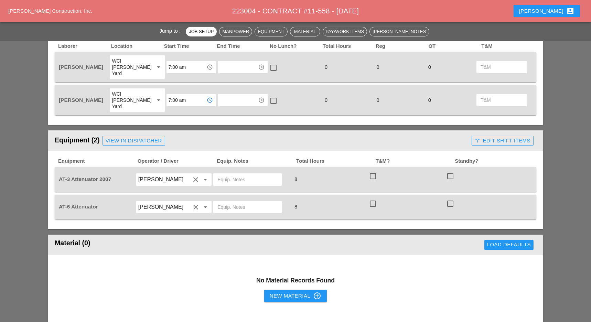
click at [230, 174] on input "text" at bounding box center [247, 179] width 60 height 11
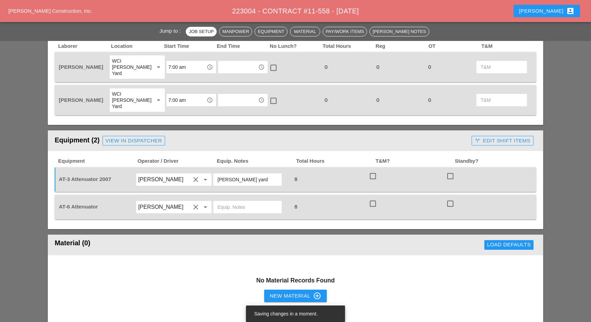
drag, startPoint x: 249, startPoint y: 167, endPoint x: 216, endPoint y: 167, distance: 32.3
click at [216, 173] on div "[PERSON_NAME] yard" at bounding box center [247, 179] width 68 height 12
type input "[PERSON_NAME] yard"
click at [238, 201] on input "text" at bounding box center [247, 206] width 60 height 11
paste input "[PERSON_NAME] yard"
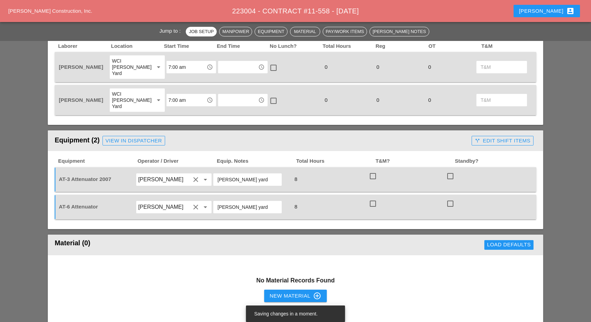
type input "[PERSON_NAME] yard"
click at [268, 290] on button "New Material control_point" at bounding box center [295, 296] width 63 height 12
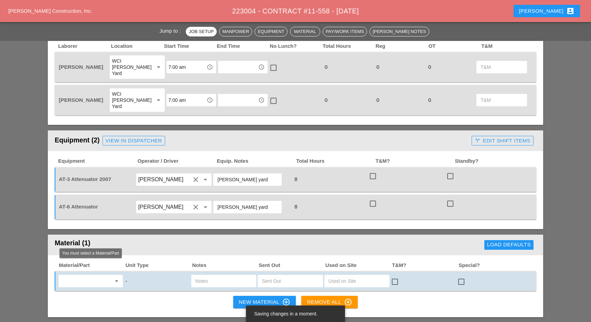
click at [92, 275] on div "arrow_drop_down" at bounding box center [90, 281] width 64 height 12
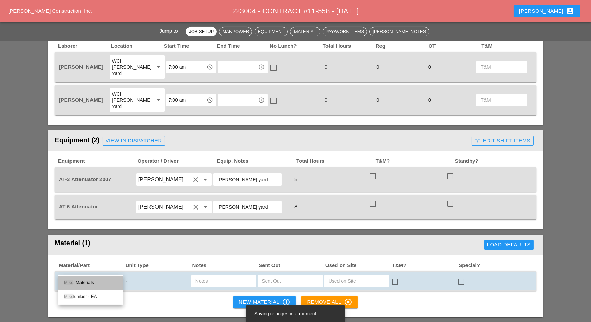
drag, startPoint x: 87, startPoint y: 284, endPoint x: 117, endPoint y: 274, distance: 31.0
click at [88, 283] on div "Misc . Materials" at bounding box center [91, 283] width 54 height 8
type input "Misc. Materials"
click at [212, 275] on input "text" at bounding box center [223, 280] width 57 height 11
type input "s"
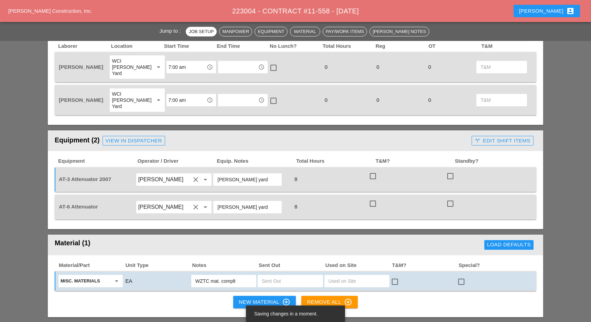
type input "WZTC mat. complte"
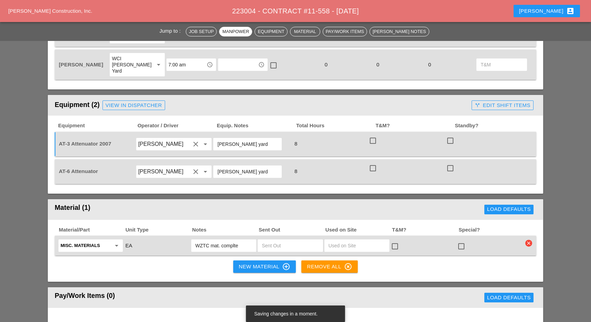
scroll to position [367, 0]
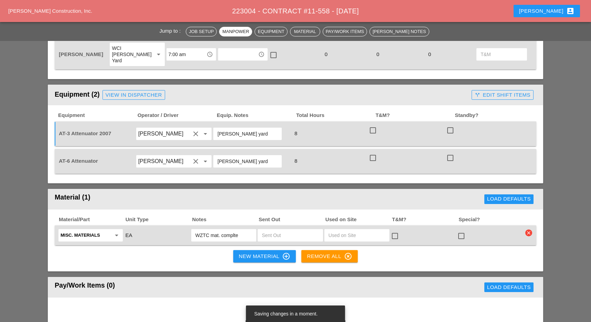
click at [233, 230] on input "WZTC mat. complte" at bounding box center [223, 235] width 57 height 11
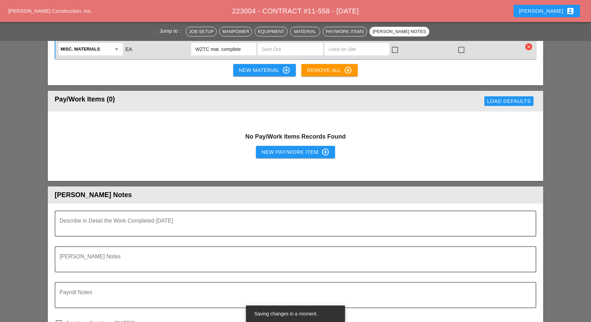
scroll to position [550, 0]
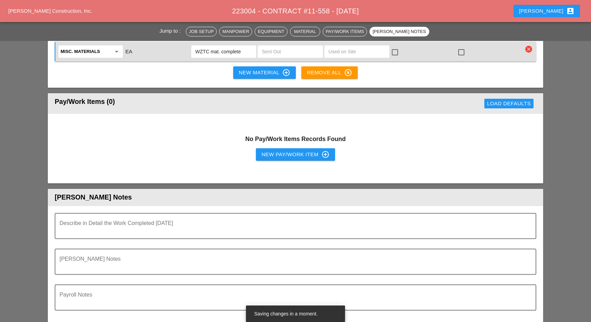
type input "WZTC mat. complete"
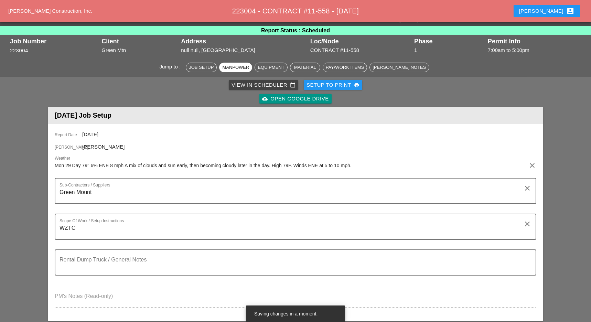
scroll to position [0, 0]
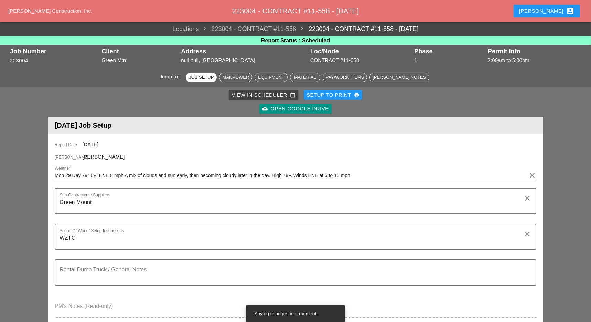
click at [340, 97] on div "Setup to Print print" at bounding box center [332, 95] width 53 height 8
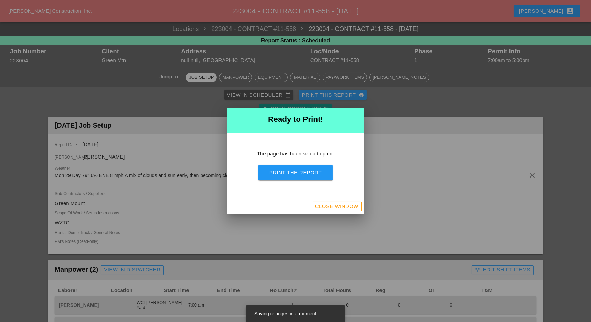
click at [308, 173] on div "Print the Report" at bounding box center [295, 173] width 52 height 8
click at [352, 203] on div "Close Window" at bounding box center [336, 207] width 43 height 8
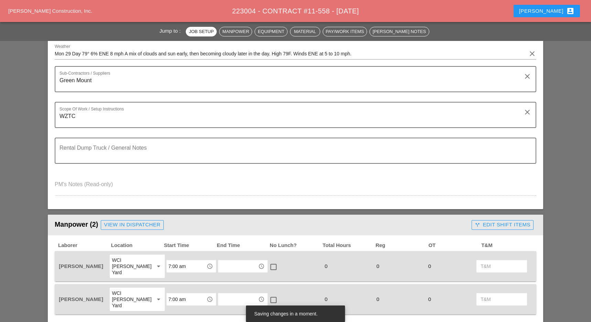
scroll to position [138, 0]
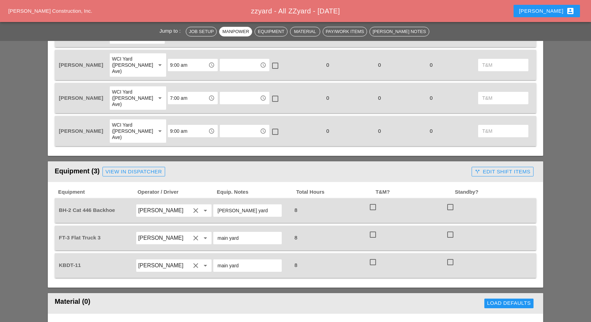
scroll to position [367, 0]
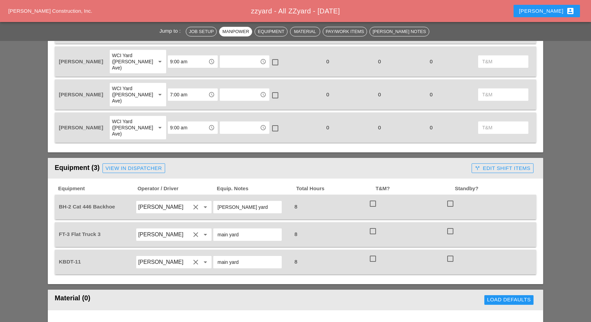
click at [152, 164] on div "View in Dispatcher" at bounding box center [134, 168] width 56 height 8
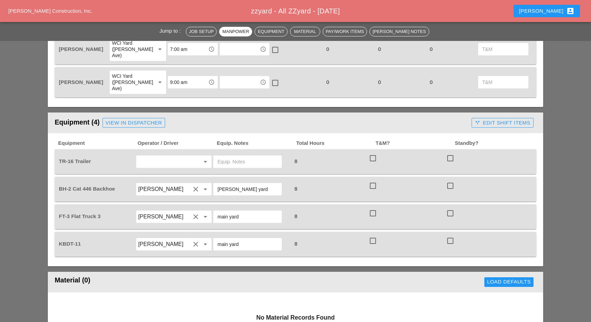
scroll to position [413, 0]
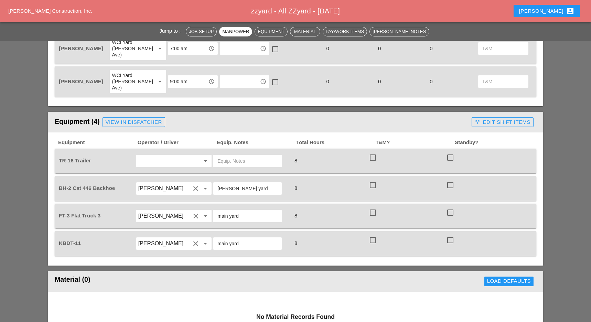
click at [153, 155] on input "text" at bounding box center [164, 160] width 52 height 11
click at [162, 178] on div "Luis Ceja Rodriguez" at bounding box center [173, 178] width 65 height 8
type input "Luis Ceja Rodriguez"
click at [222, 155] on input "text" at bounding box center [247, 160] width 60 height 11
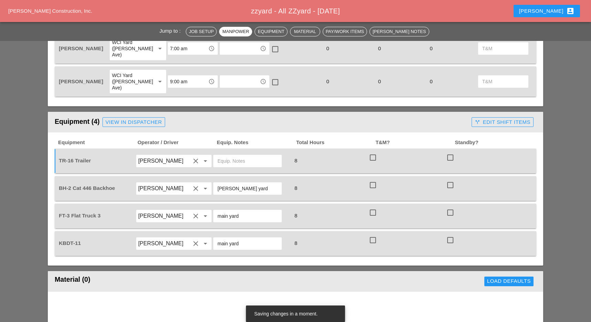
drag, startPoint x: 249, startPoint y: 162, endPoint x: 213, endPoint y: 162, distance: 35.4
click at [213, 182] on div "Bruckner yard" at bounding box center [247, 188] width 68 height 12
click at [237, 155] on input "text" at bounding box center [247, 160] width 60 height 11
paste input "Bruckner yard"
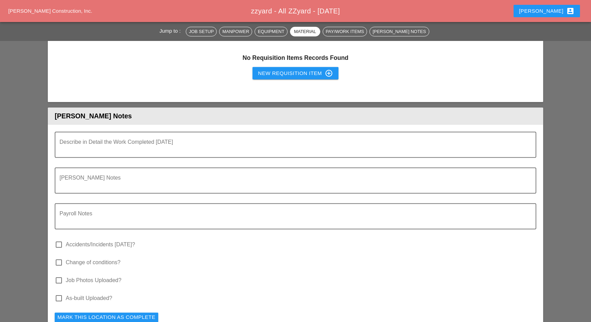
scroll to position [871, 0]
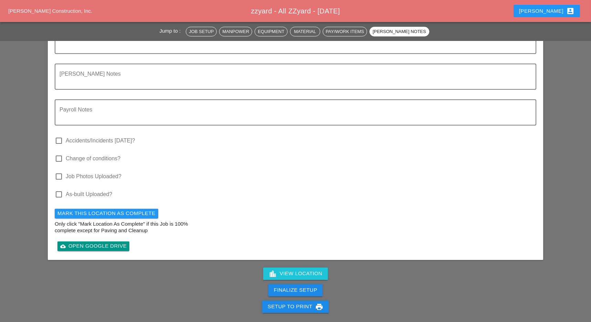
type input "Bruckner yard"
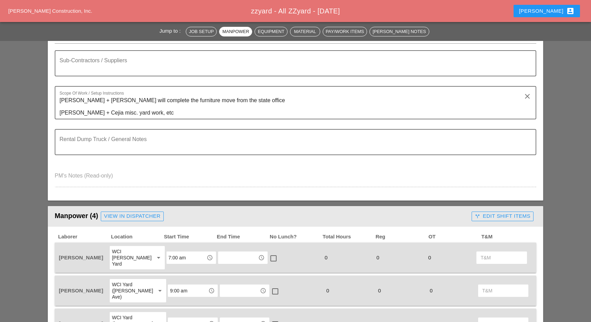
scroll to position [0, 0]
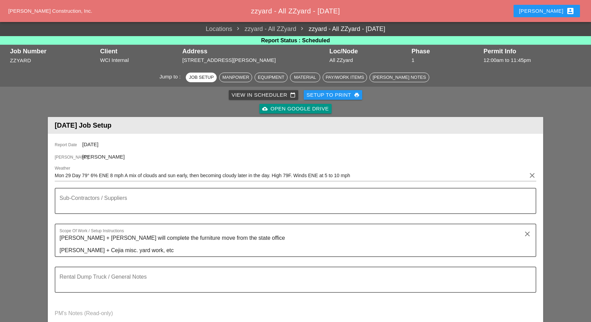
drag, startPoint x: 344, startPoint y: 94, endPoint x: 367, endPoint y: 112, distance: 29.6
click at [344, 94] on div "Setup to Print print" at bounding box center [332, 95] width 53 height 8
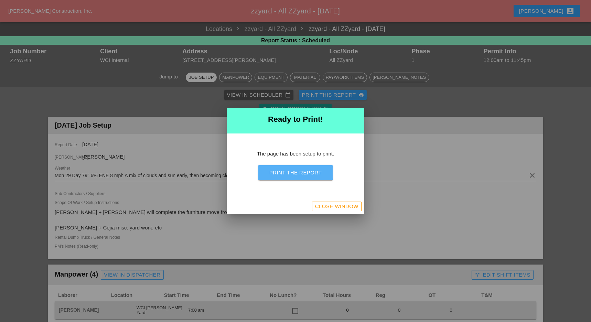
click at [307, 169] on div "Print the Report" at bounding box center [295, 173] width 52 height 8
click at [340, 207] on div "Close Window" at bounding box center [336, 207] width 43 height 8
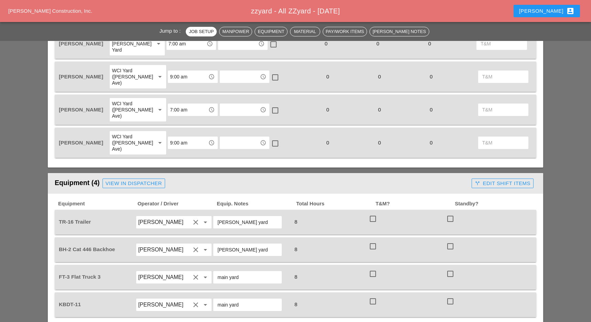
scroll to position [367, 0]
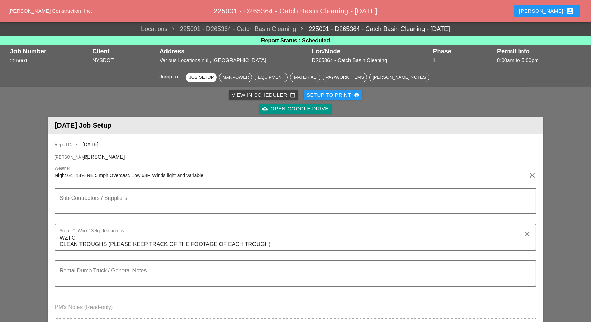
click at [326, 92] on div "Setup to Print print" at bounding box center [332, 95] width 53 height 8
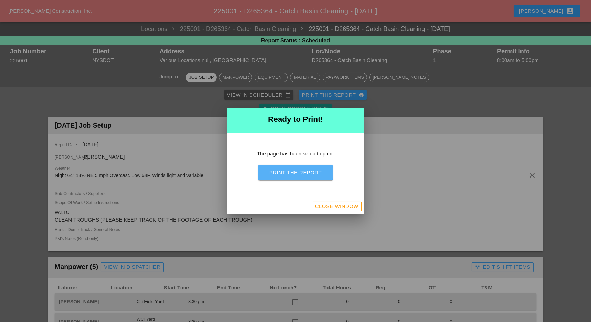
click at [312, 175] on div "Print the Report" at bounding box center [295, 173] width 52 height 8
drag, startPoint x: 322, startPoint y: 206, endPoint x: 309, endPoint y: 196, distance: 15.9
click at [322, 206] on div "Close Window" at bounding box center [336, 207] width 43 height 8
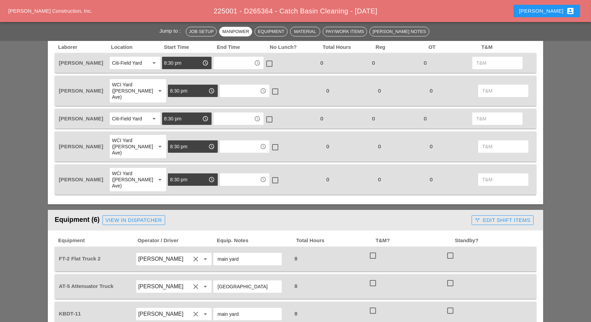
scroll to position [275, 0]
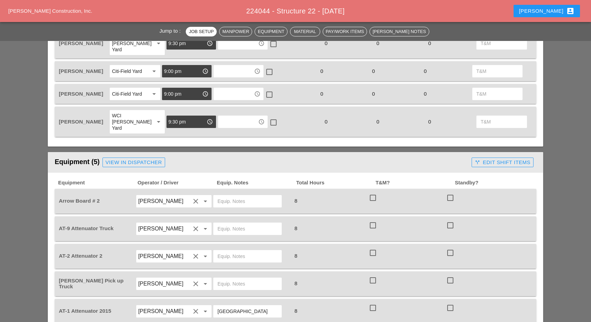
scroll to position [413, 0]
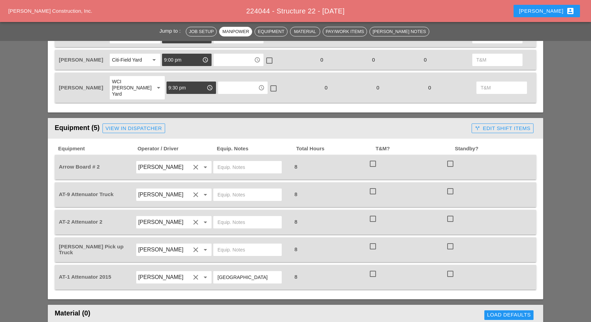
click at [229, 162] on input "text" at bounding box center [247, 167] width 60 height 11
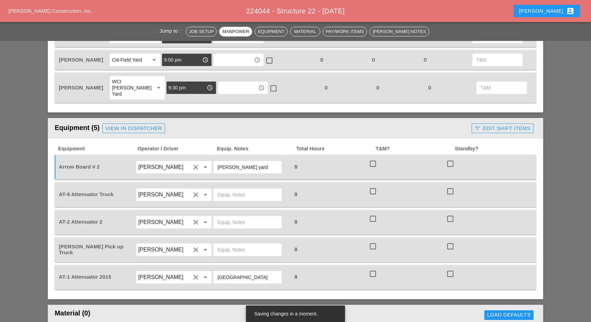
drag, startPoint x: 249, startPoint y: 149, endPoint x: 210, endPoint y: 149, distance: 38.9
click at [210, 157] on div "Arrow Board # 2 Iwan Belfor clear arrow_drop_down Bruckner yard 8 check_box_out…" at bounding box center [290, 166] width 466 height 19
type input "Bruckner yard"
click at [222, 189] on input "text" at bounding box center [247, 194] width 60 height 11
paste input "Bruckner yard"
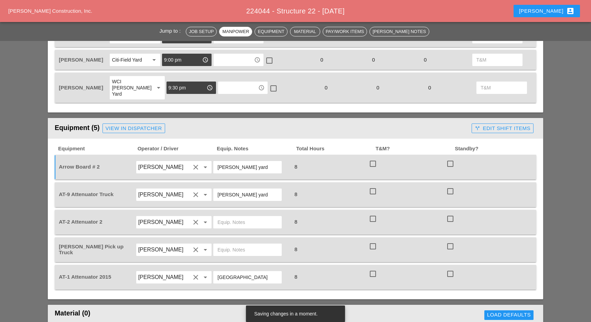
type input "Bruckner yard"
click at [229, 187] on div "Equipment Operator / Driver Equip. Notes Total Hours T&M? Standby? Arrow Board …" at bounding box center [295, 217] width 481 height 144
drag, startPoint x: 228, startPoint y: 197, endPoint x: 228, endPoint y: 201, distance: 4.5
click at [228, 217] on input "text" at bounding box center [247, 222] width 60 height 11
paste input "Bruckner yard"
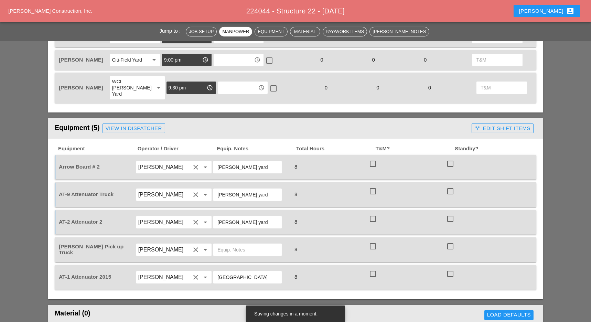
type input "Bruckner yard"
click at [228, 272] on input "City Field" at bounding box center [247, 277] width 60 height 11
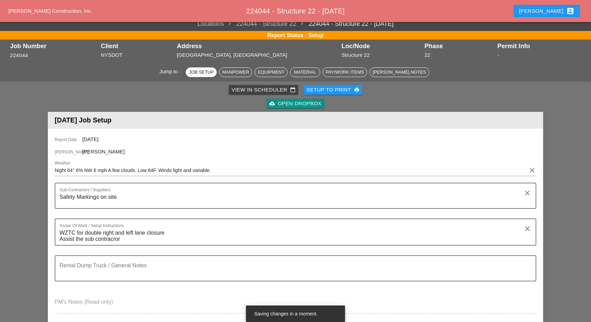
scroll to position [0, 0]
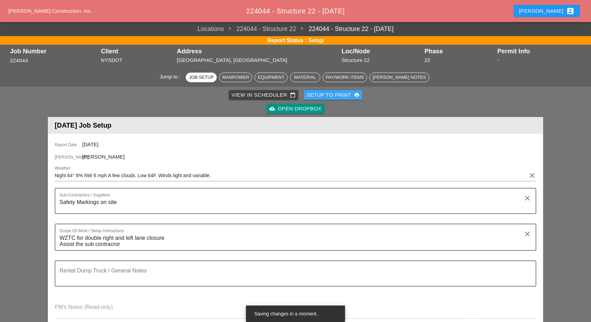
drag, startPoint x: 336, startPoint y: 95, endPoint x: 328, endPoint y: 100, distance: 9.7
click at [337, 94] on div "Setup to Print print" at bounding box center [332, 95] width 53 height 8
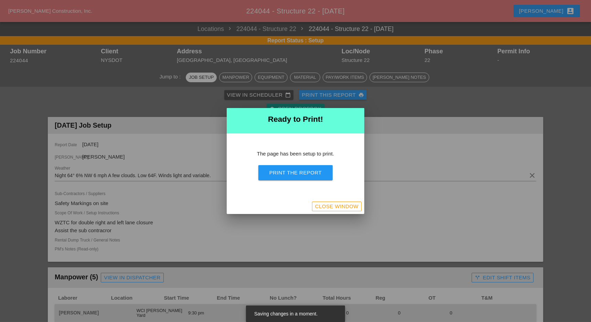
click at [307, 172] on div "Print the Report" at bounding box center [295, 173] width 52 height 8
click at [328, 206] on div "Close Window" at bounding box center [336, 207] width 43 height 8
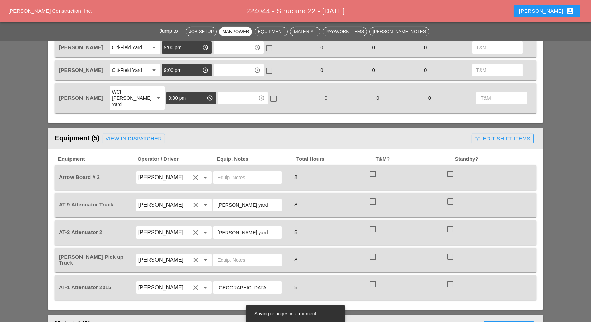
scroll to position [413, 0]
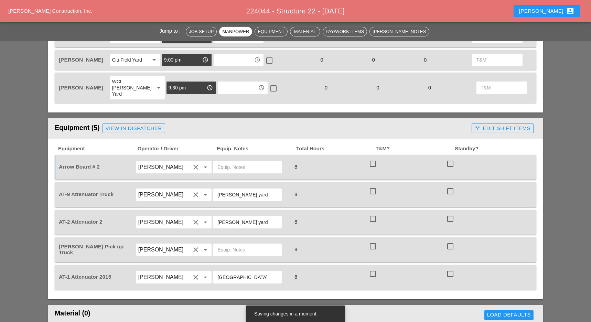
drag, startPoint x: 249, startPoint y: 174, endPoint x: 213, endPoint y: 176, distance: 36.5
click at [213, 185] on div "[PERSON_NAME] yard" at bounding box center [252, 194] width 78 height 19
drag, startPoint x: 238, startPoint y: 140, endPoint x: 235, endPoint y: 146, distance: 6.8
click at [237, 157] on div at bounding box center [252, 166] width 78 height 19
click at [231, 162] on input "text" at bounding box center [247, 167] width 60 height 11
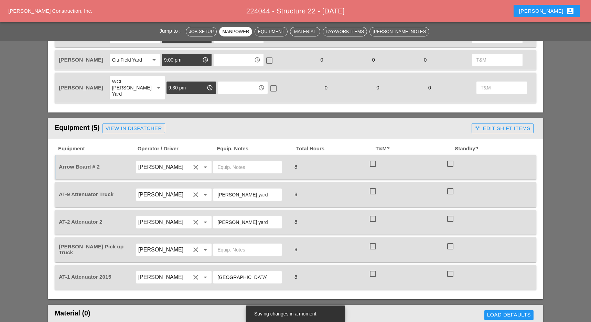
click at [252, 162] on input "text" at bounding box center [247, 167] width 60 height 11
drag, startPoint x: 252, startPoint y: 148, endPoint x: 210, endPoint y: 153, distance: 42.6
click at [210, 157] on div "Arrow Board # 2 Iwan Belfor clear arrow_drop_down 8 check_box_outline_blank che…" at bounding box center [290, 166] width 466 height 19
click at [221, 162] on input "text" at bounding box center [247, 167] width 60 height 11
paste input "[PERSON_NAME] yard"
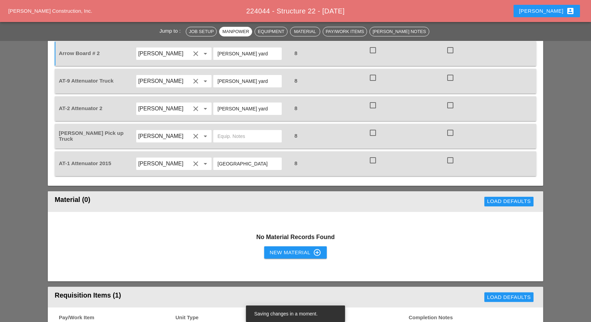
scroll to position [550, 0]
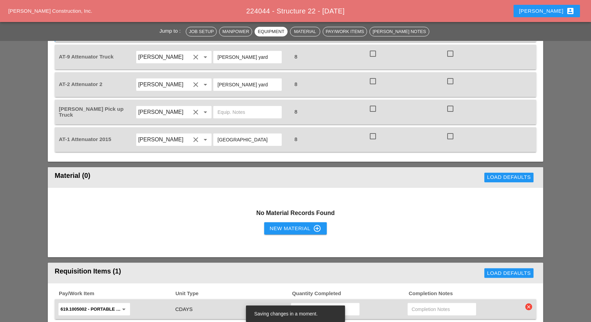
type input "[PERSON_NAME] yard"
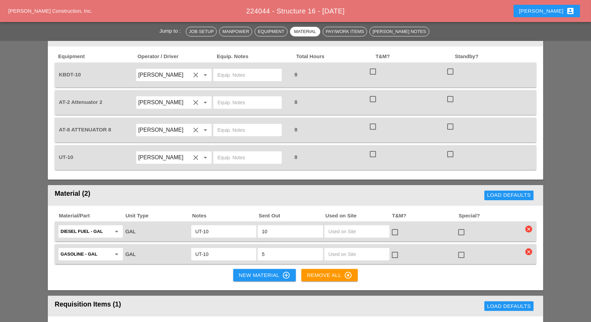
scroll to position [550, 0]
click at [250, 271] on div "New Material control_point" at bounding box center [265, 275] width 52 height 8
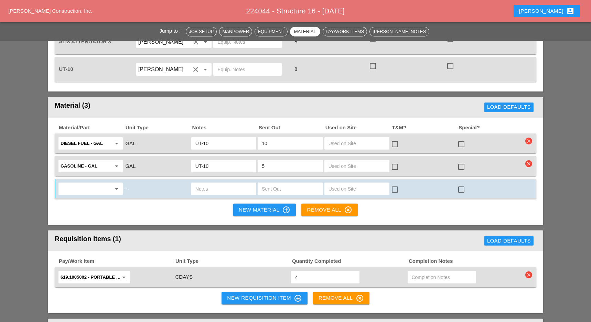
scroll to position [642, 0]
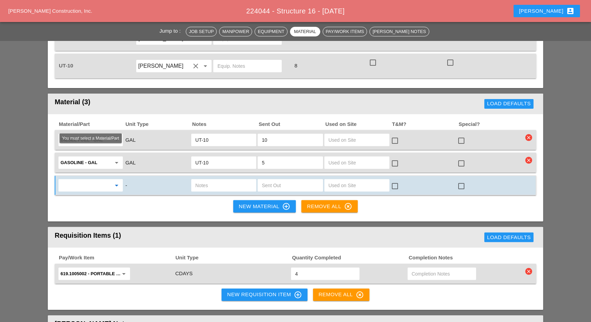
click at [94, 180] on input "text" at bounding box center [86, 185] width 51 height 11
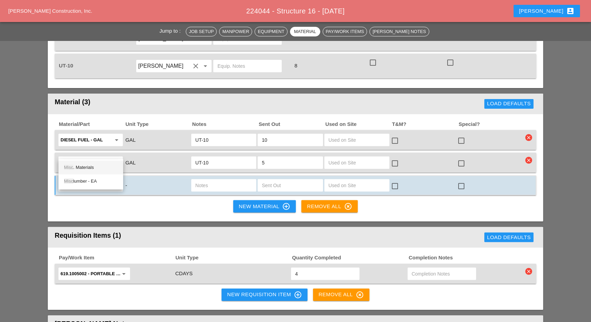
drag, startPoint x: 88, startPoint y: 166, endPoint x: 174, endPoint y: 140, distance: 89.5
click at [88, 166] on div "Misc . Materials" at bounding box center [91, 167] width 54 height 8
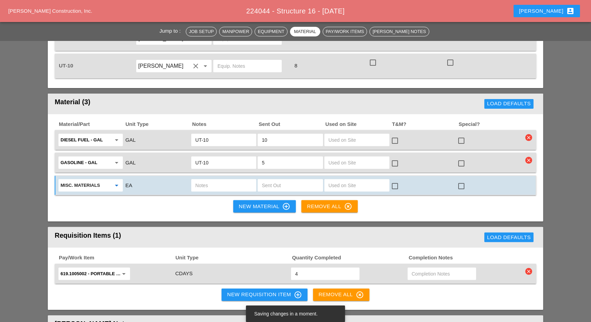
type input "Misc. Materials"
click at [210, 180] on input "text" at bounding box center [223, 185] width 57 height 11
type input "w"
type input "rebar from loc."
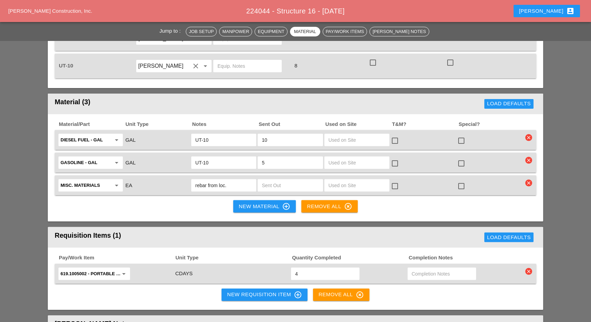
click at [232, 180] on input "rebar from loc." at bounding box center [223, 185] width 57 height 11
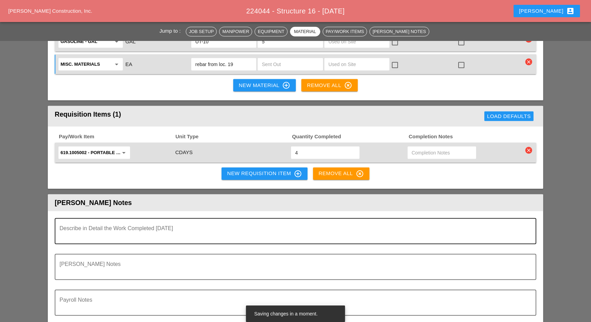
scroll to position [825, 0]
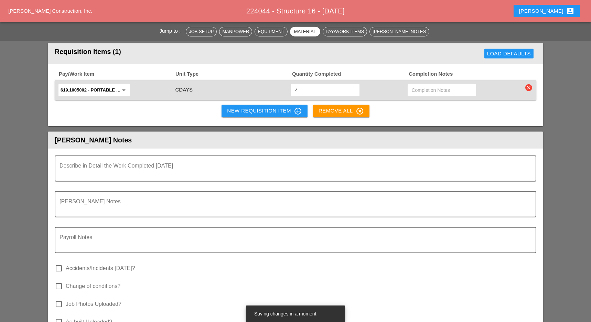
type input "rebar from loc. 19"
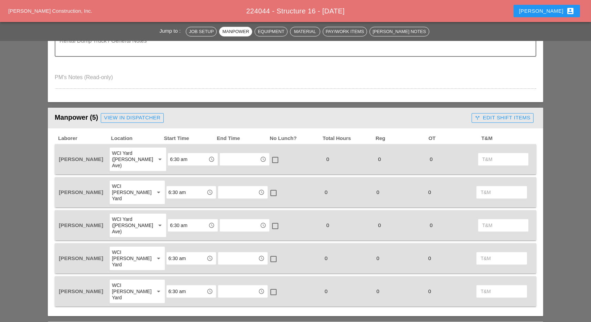
scroll to position [0, 0]
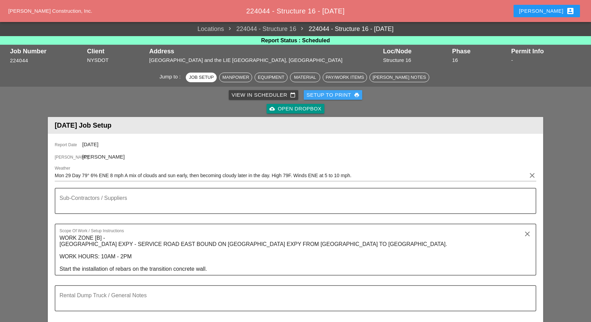
drag, startPoint x: 335, startPoint y: 94, endPoint x: 335, endPoint y: 100, distance: 6.5
click at [335, 94] on div "Setup to Print print" at bounding box center [332, 95] width 53 height 8
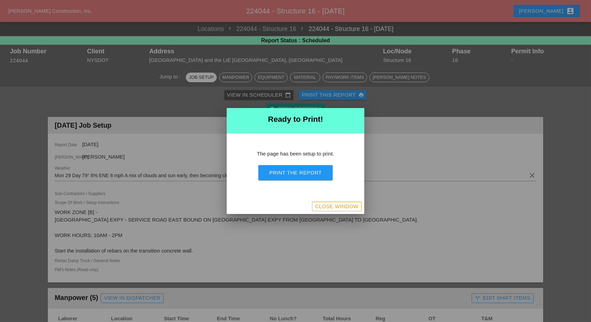
click at [325, 178] on button "Print the Report" at bounding box center [295, 172] width 74 height 15
drag, startPoint x: 320, startPoint y: 205, endPoint x: 194, endPoint y: 194, distance: 126.6
click at [320, 205] on div "Close Window" at bounding box center [336, 207] width 43 height 8
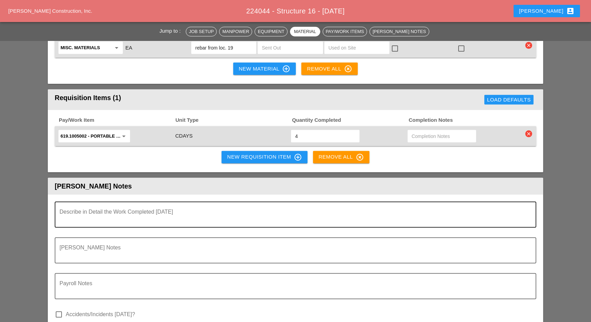
scroll to position [504, 0]
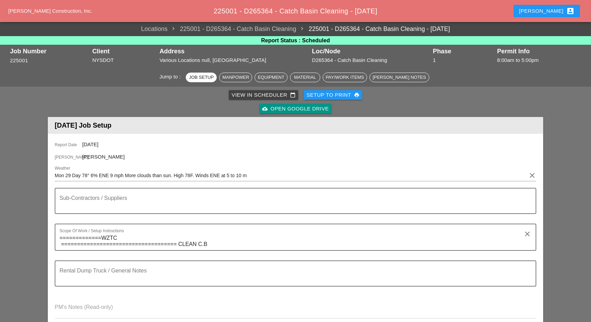
click at [334, 96] on div "Setup to Print print" at bounding box center [332, 95] width 53 height 8
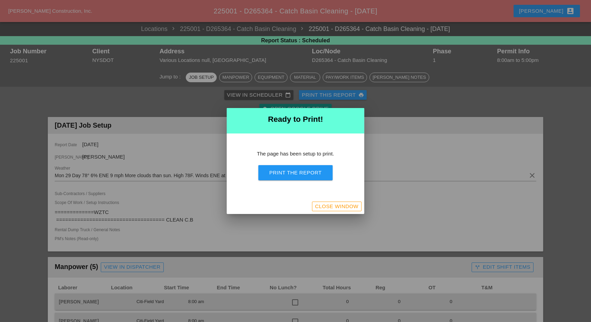
click at [325, 172] on button "Print the Report" at bounding box center [295, 172] width 74 height 15
click at [324, 205] on div "Close Window" at bounding box center [336, 207] width 43 height 8
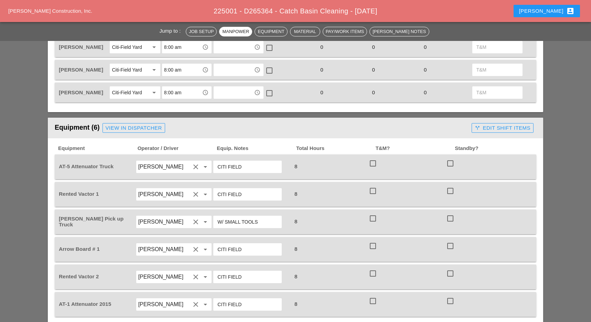
scroll to position [413, 0]
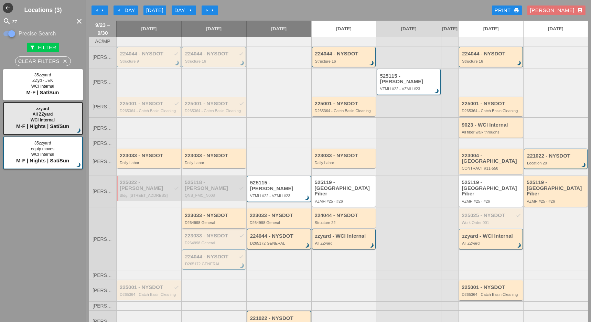
click at [219, 213] on div "223033 - NYSDOT D264998 General" at bounding box center [214, 219] width 59 height 12
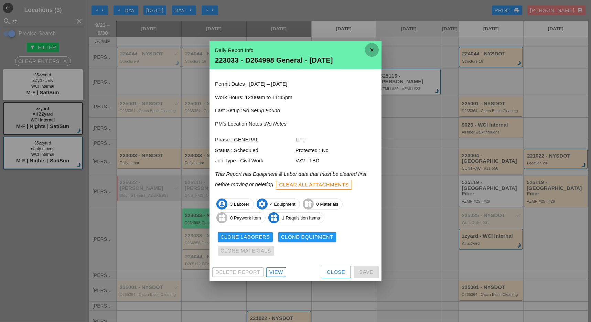
click at [372, 45] on icon "close" at bounding box center [372, 50] width 14 height 14
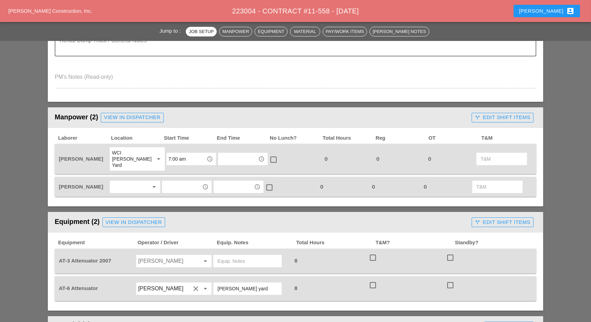
scroll to position [229, 0]
click at [136, 181] on div at bounding box center [130, 186] width 36 height 11
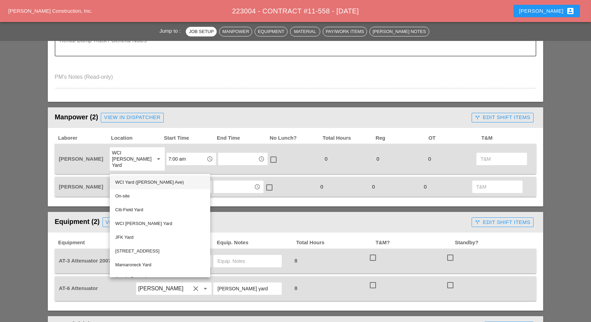
click at [139, 181] on div "WCI Yard ([PERSON_NAME] Ave)" at bounding box center [159, 182] width 89 height 8
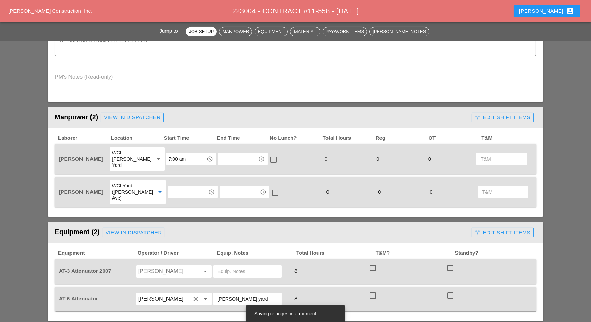
click at [138, 183] on div "WCI Yard ([PERSON_NAME] Ave)" at bounding box center [131, 192] width 38 height 19
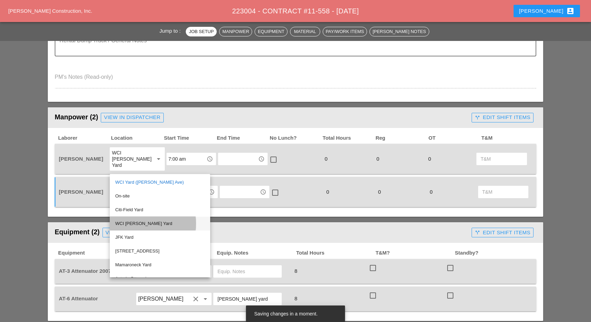
click at [133, 224] on div "WCI [PERSON_NAME] Yard" at bounding box center [159, 223] width 89 height 8
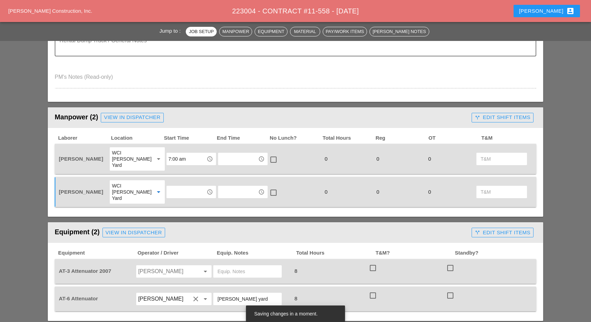
click at [172, 186] on input "text" at bounding box center [186, 191] width 36 height 11
click at [181, 198] on div "7 :00 am" at bounding box center [186, 197] width 39 height 8
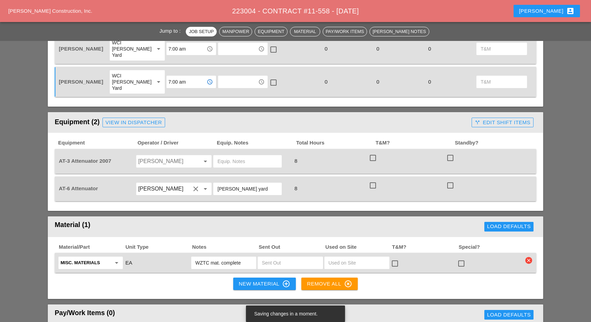
scroll to position [367, 0]
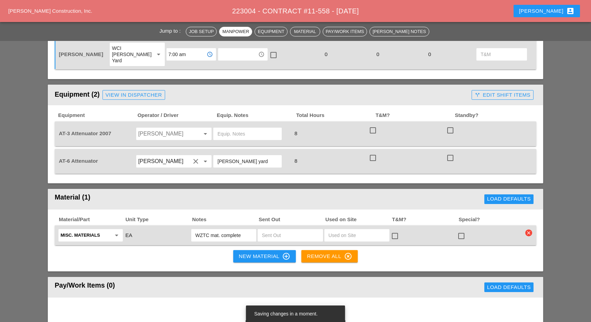
type input "7:00 am"
click at [152, 128] on input "Luis Ocasio" at bounding box center [164, 133] width 52 height 11
click at [152, 152] on div "[PERSON_NAME]" at bounding box center [173, 149] width 65 height 8
type input "[PERSON_NAME]"
drag, startPoint x: 231, startPoint y: 149, endPoint x: 209, endPoint y: 150, distance: 22.0
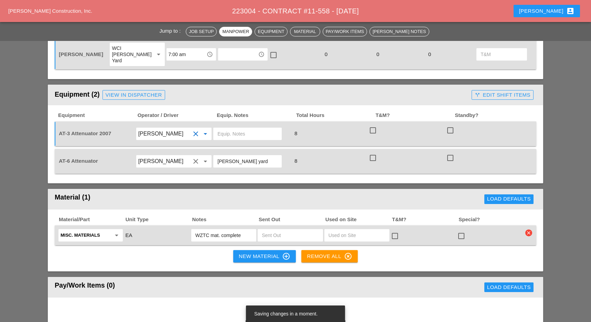
click at [214, 155] on div "[PERSON_NAME] yard" at bounding box center [247, 161] width 68 height 12
click at [235, 128] on input "text" at bounding box center [247, 133] width 60 height 11
paste input "[PERSON_NAME] yard"
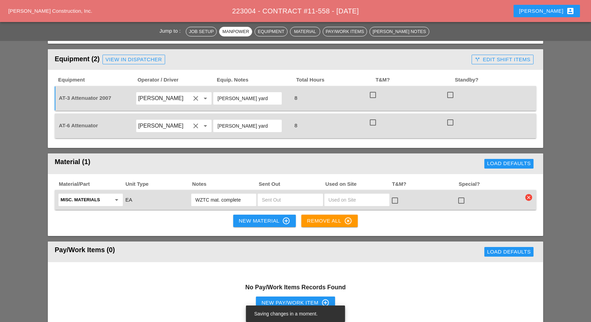
scroll to position [413, 0]
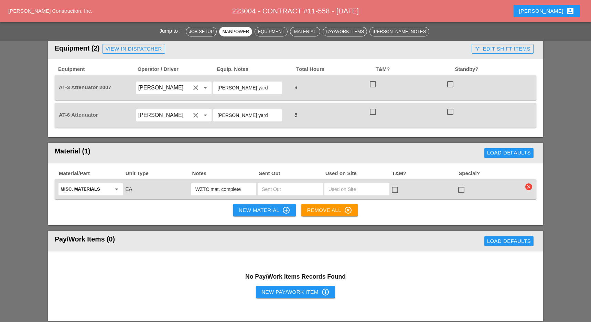
type input "[PERSON_NAME] yard"
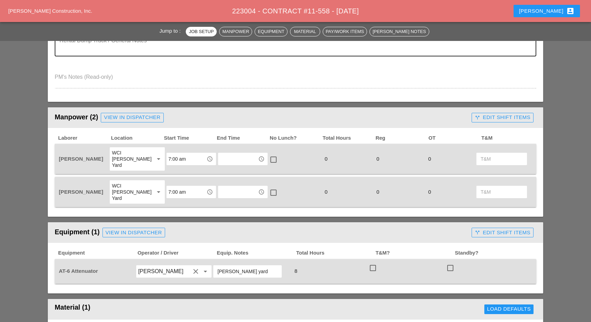
scroll to position [275, 0]
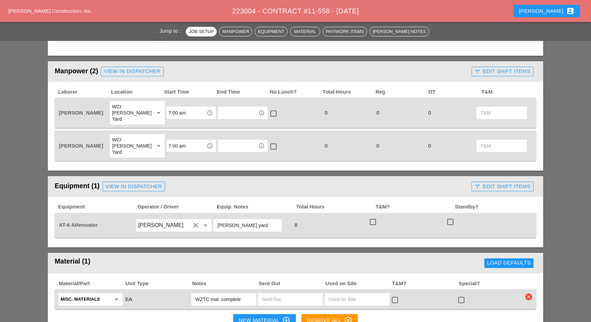
click at [174, 110] on input "7:00 am" at bounding box center [186, 112] width 36 height 11
click at [173, 137] on div "6 :30 am" at bounding box center [186, 138] width 39 height 8
type input "6:30 am"
click at [174, 140] on input "7:00 am" at bounding box center [186, 145] width 36 height 11
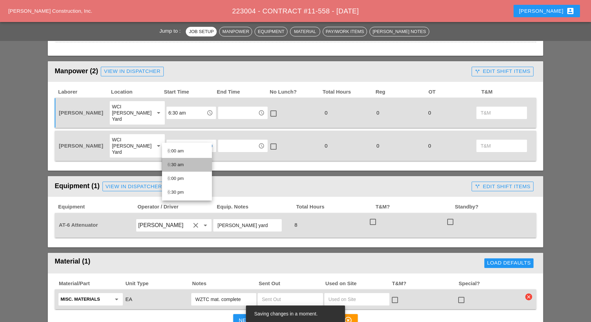
click at [174, 165] on div "6 :30 am" at bounding box center [186, 165] width 39 height 8
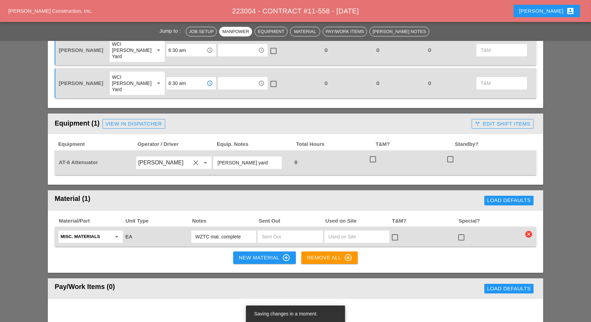
scroll to position [367, 0]
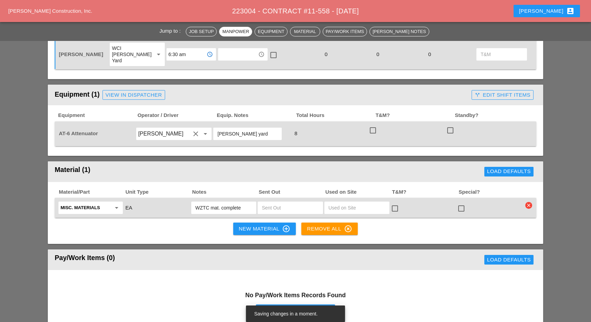
type input "6:30 am"
click at [150, 128] on input "[PERSON_NAME]" at bounding box center [164, 133] width 52 height 11
click at [153, 147] on div "[PERSON_NAME]" at bounding box center [173, 149] width 65 height 8
type input "[PERSON_NAME]"
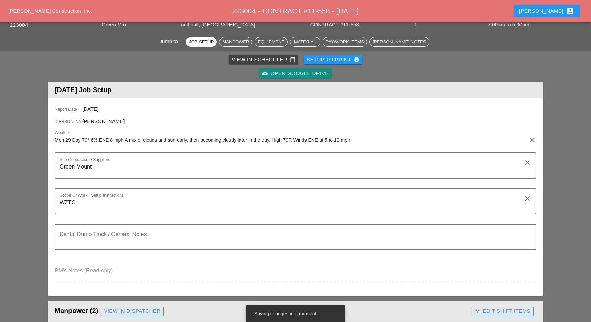
scroll to position [46, 0]
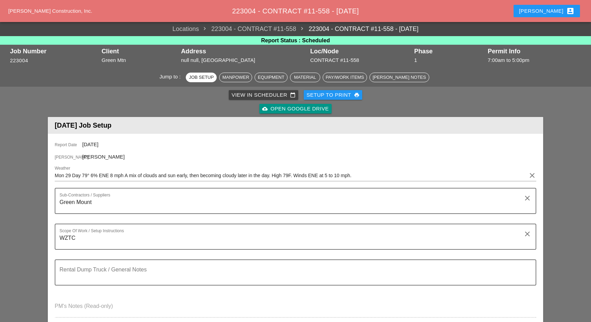
click at [340, 94] on div "Setup to Print print" at bounding box center [332, 95] width 53 height 8
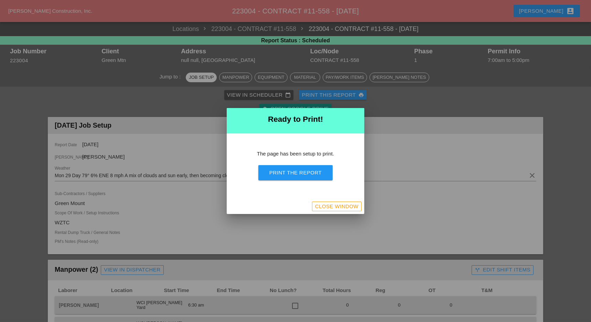
click at [299, 176] on div "Print the Report" at bounding box center [295, 173] width 52 height 8
click at [350, 206] on div "Close Window" at bounding box center [336, 207] width 43 height 8
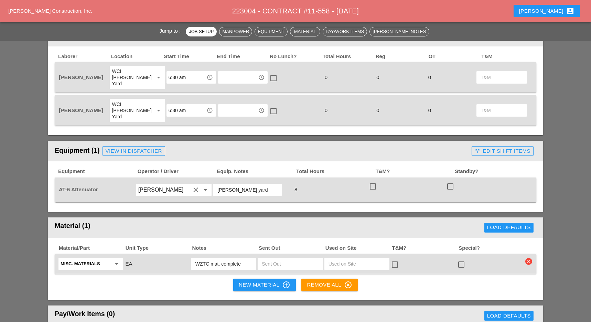
scroll to position [321, 0]
